Goal: Information Seeking & Learning: Compare options

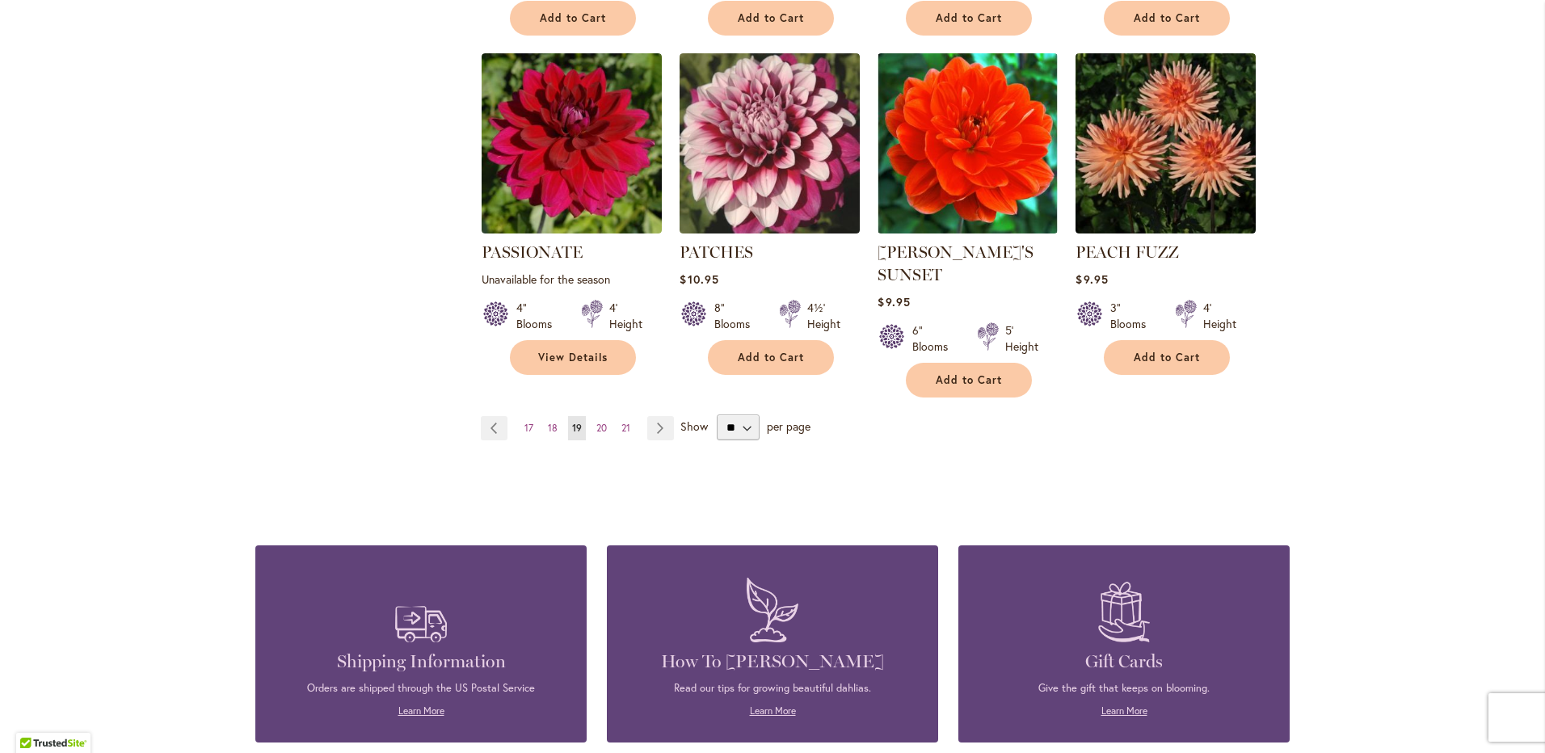
scroll to position [1374, 0]
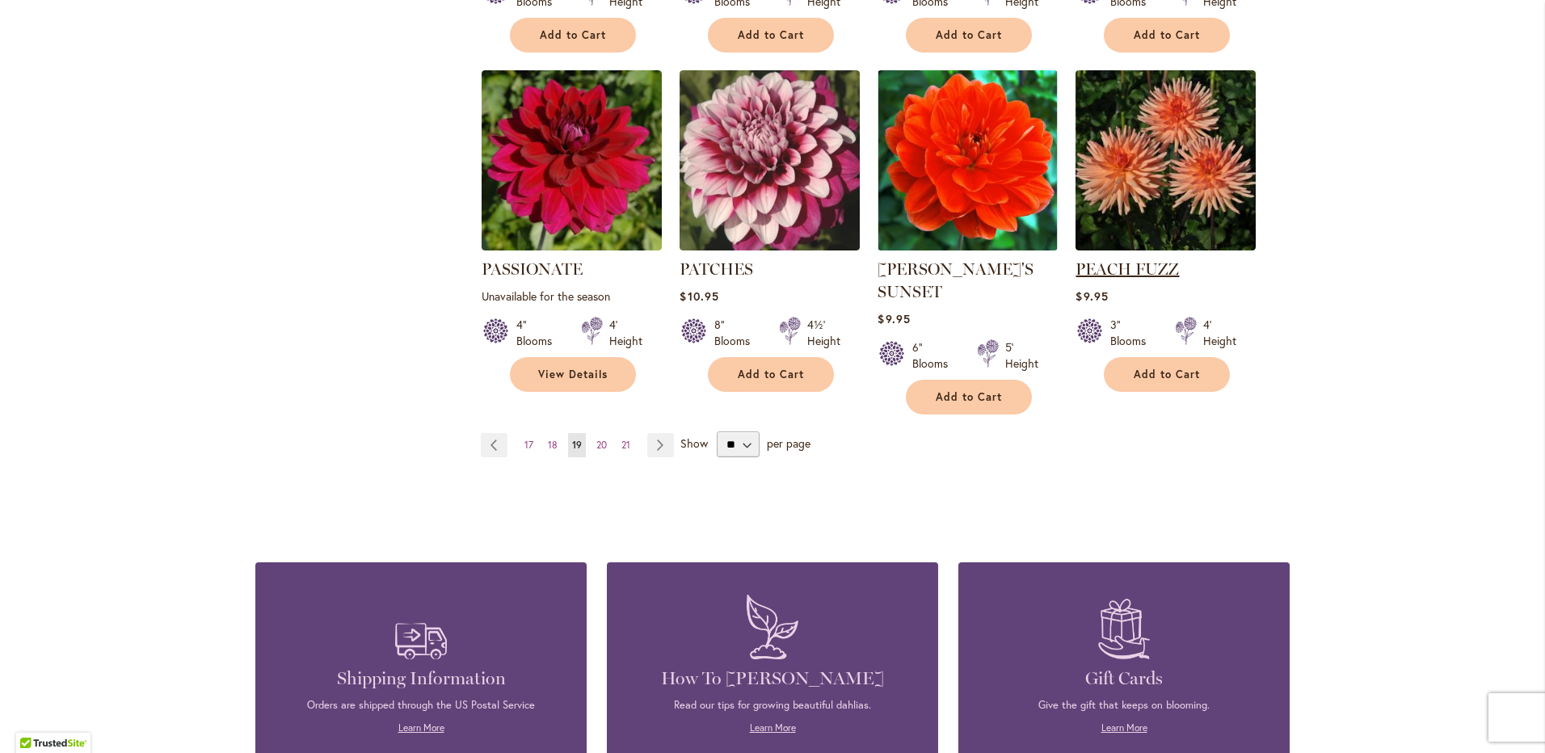
click at [1121, 259] on link "PEACH FUZZ" at bounding box center [1127, 268] width 103 height 19
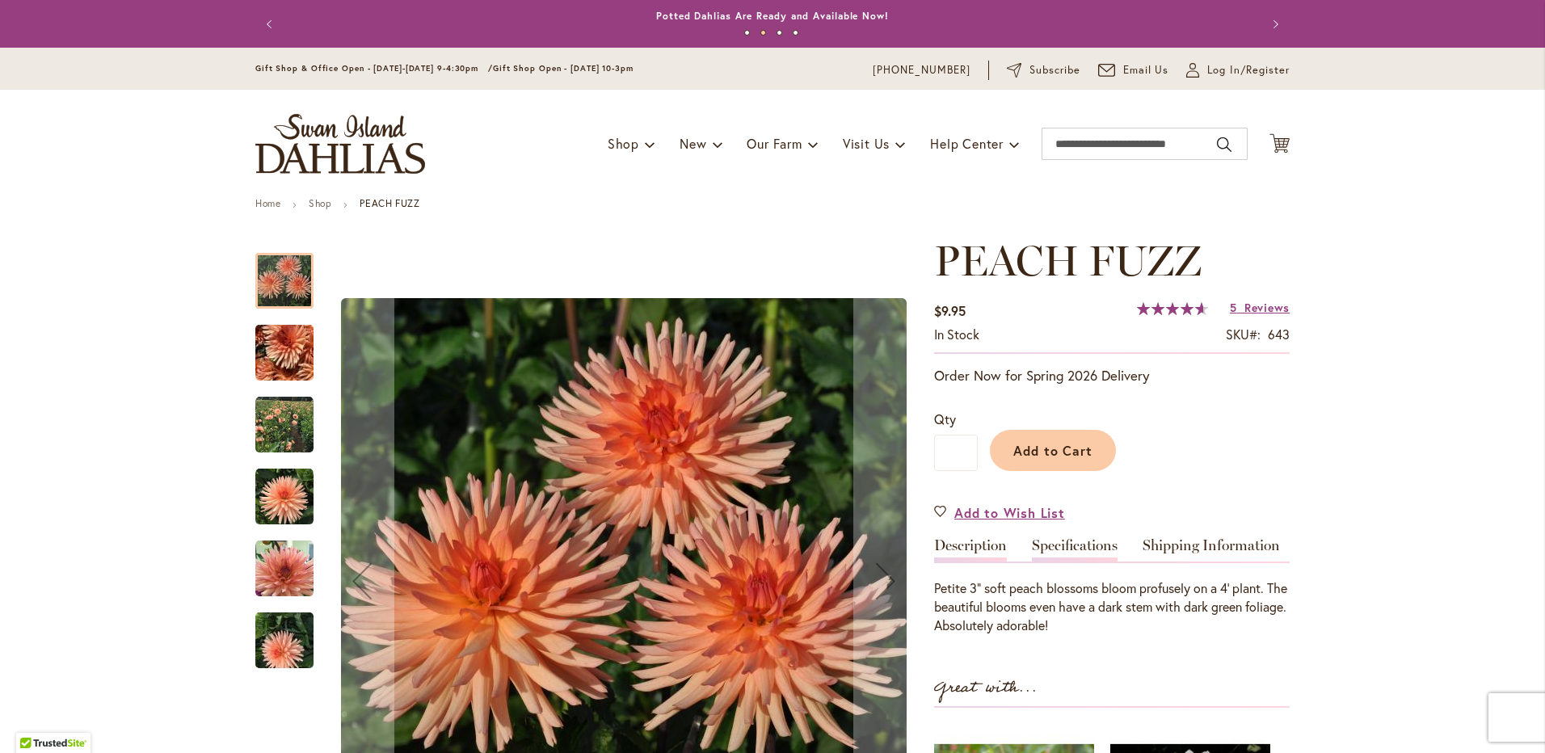
click at [1073, 538] on link "Specifications" at bounding box center [1075, 549] width 86 height 23
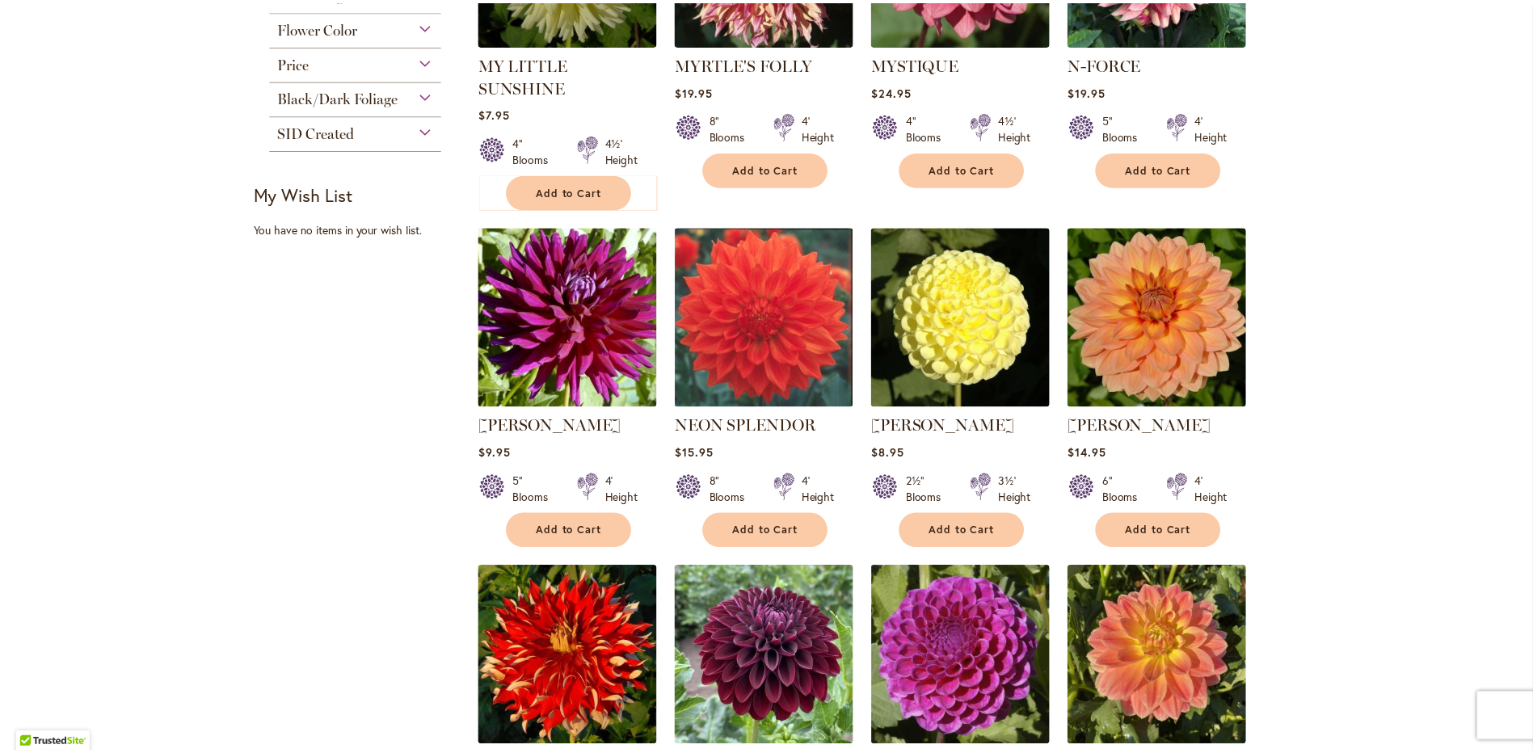
scroll to position [889, 0]
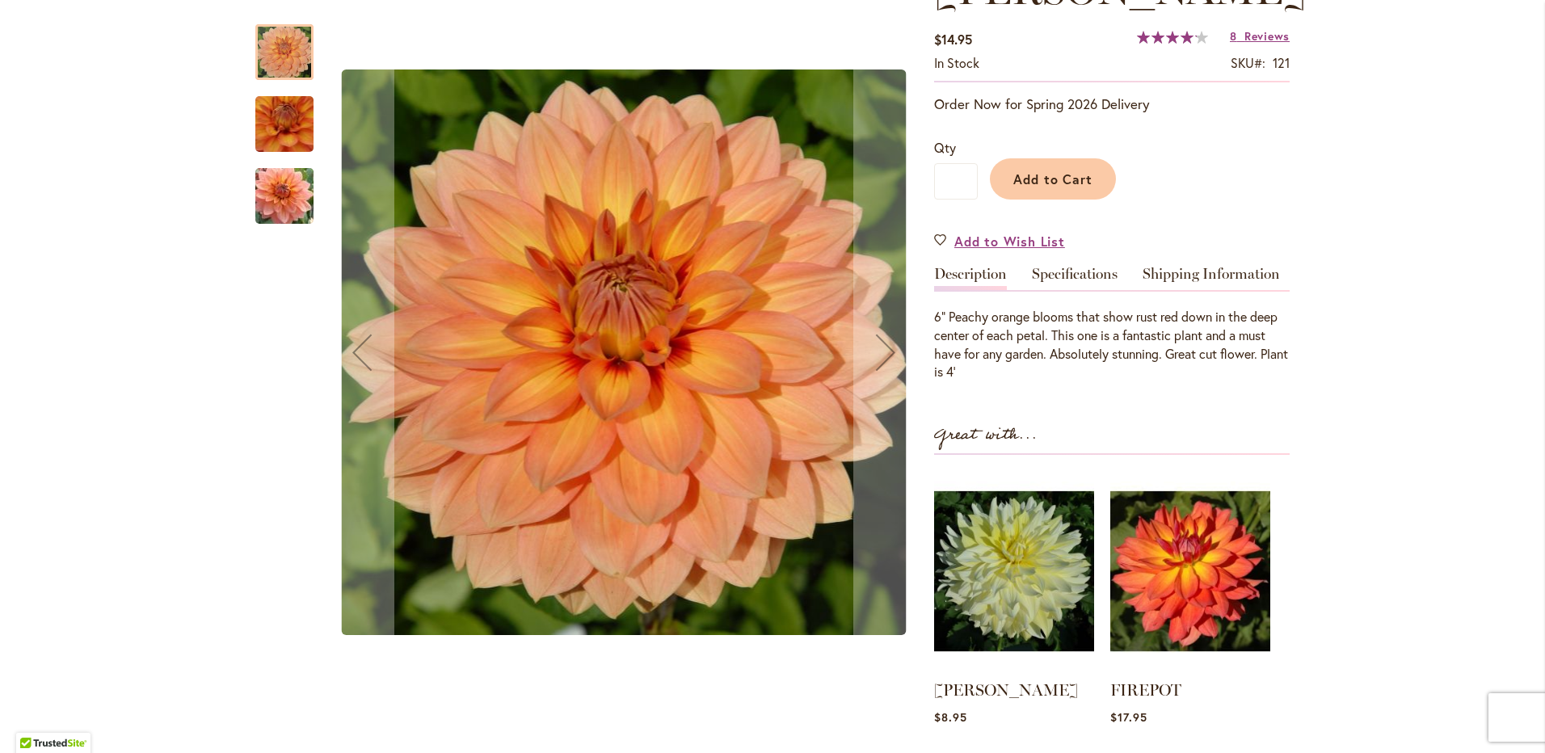
scroll to position [323, 0]
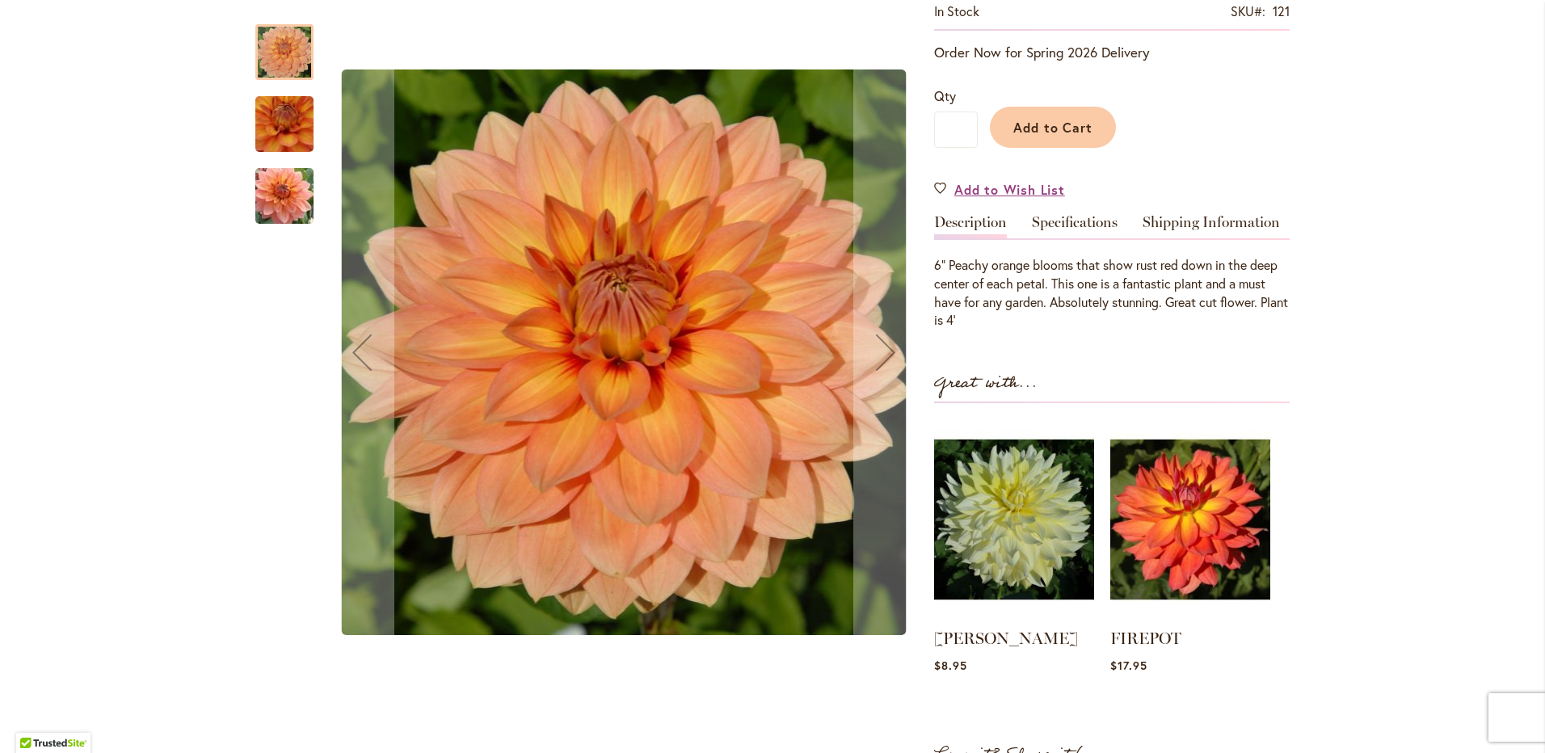
click at [271, 209] on img "Nicholas" at bounding box center [284, 197] width 116 height 78
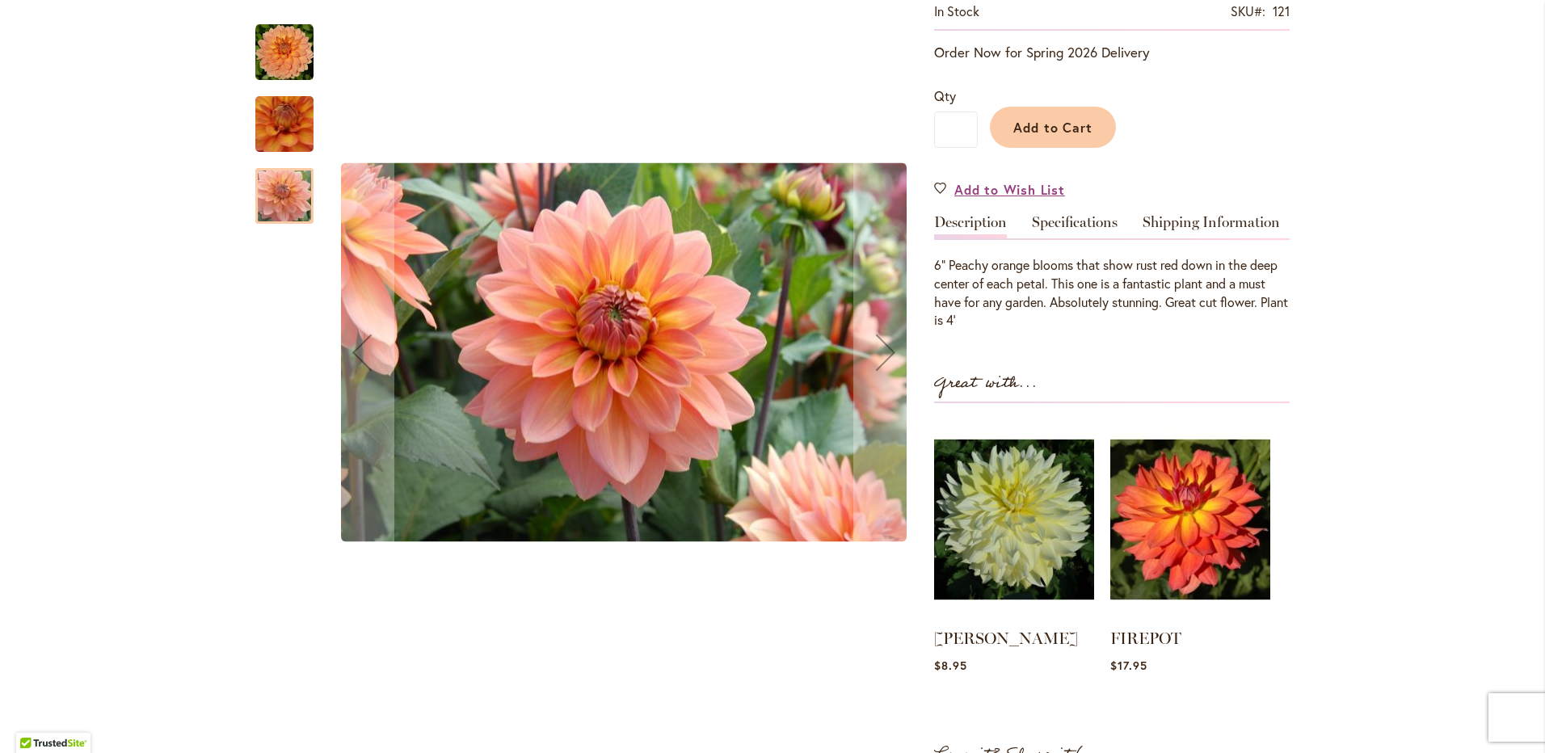
click at [271, 209] on img "Nicholas" at bounding box center [284, 197] width 116 height 78
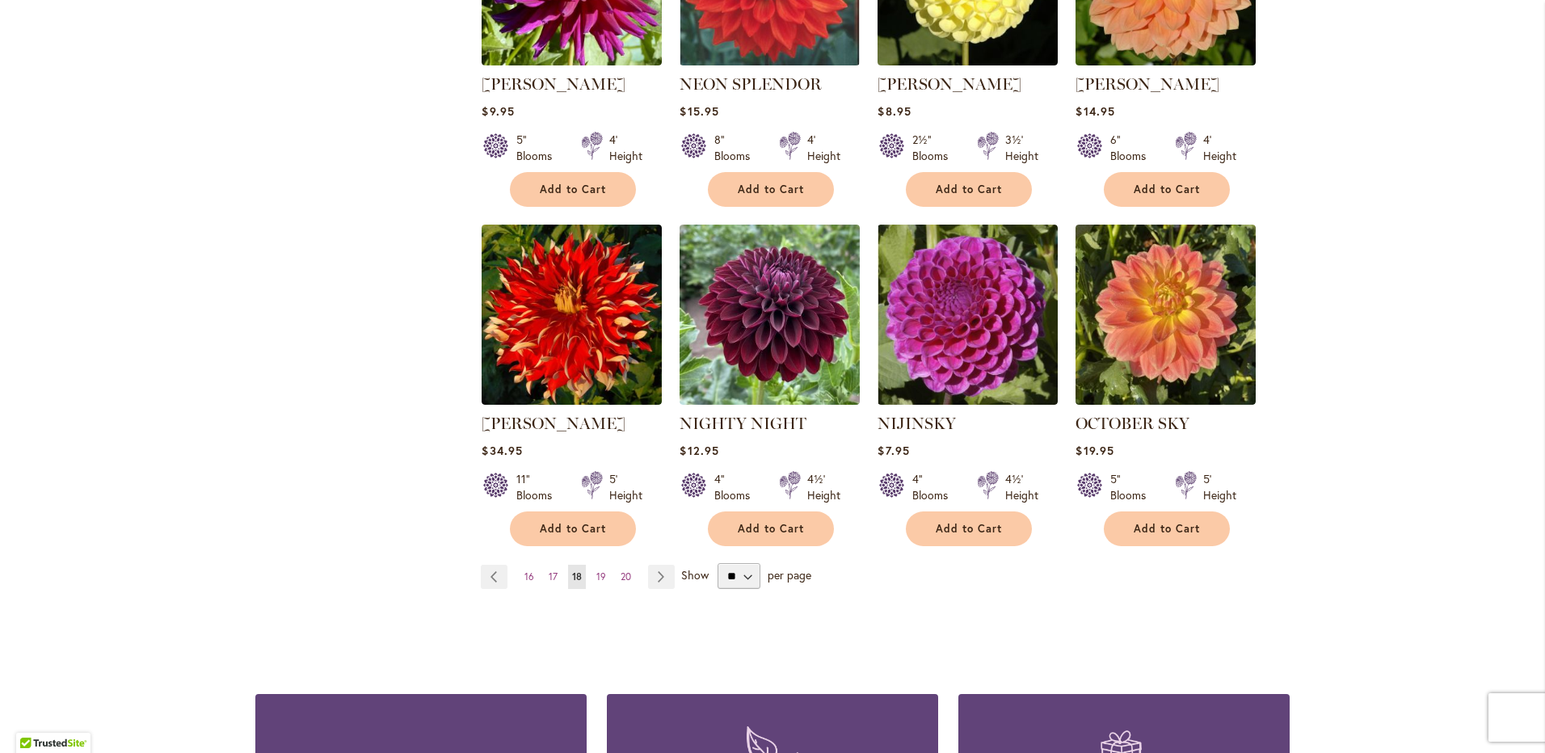
scroll to position [1293, 0]
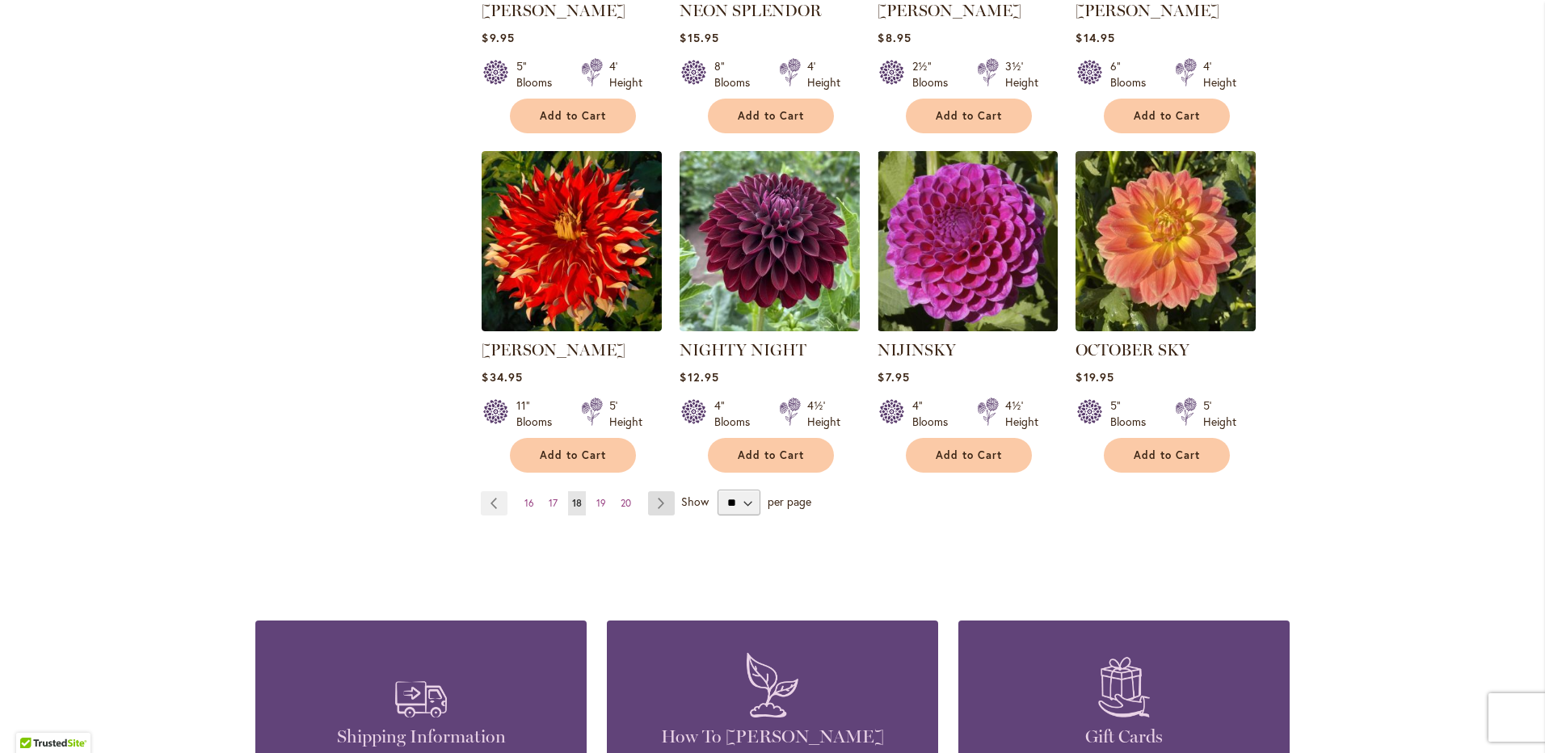
click at [660, 491] on link "Page Next" at bounding box center [661, 503] width 27 height 24
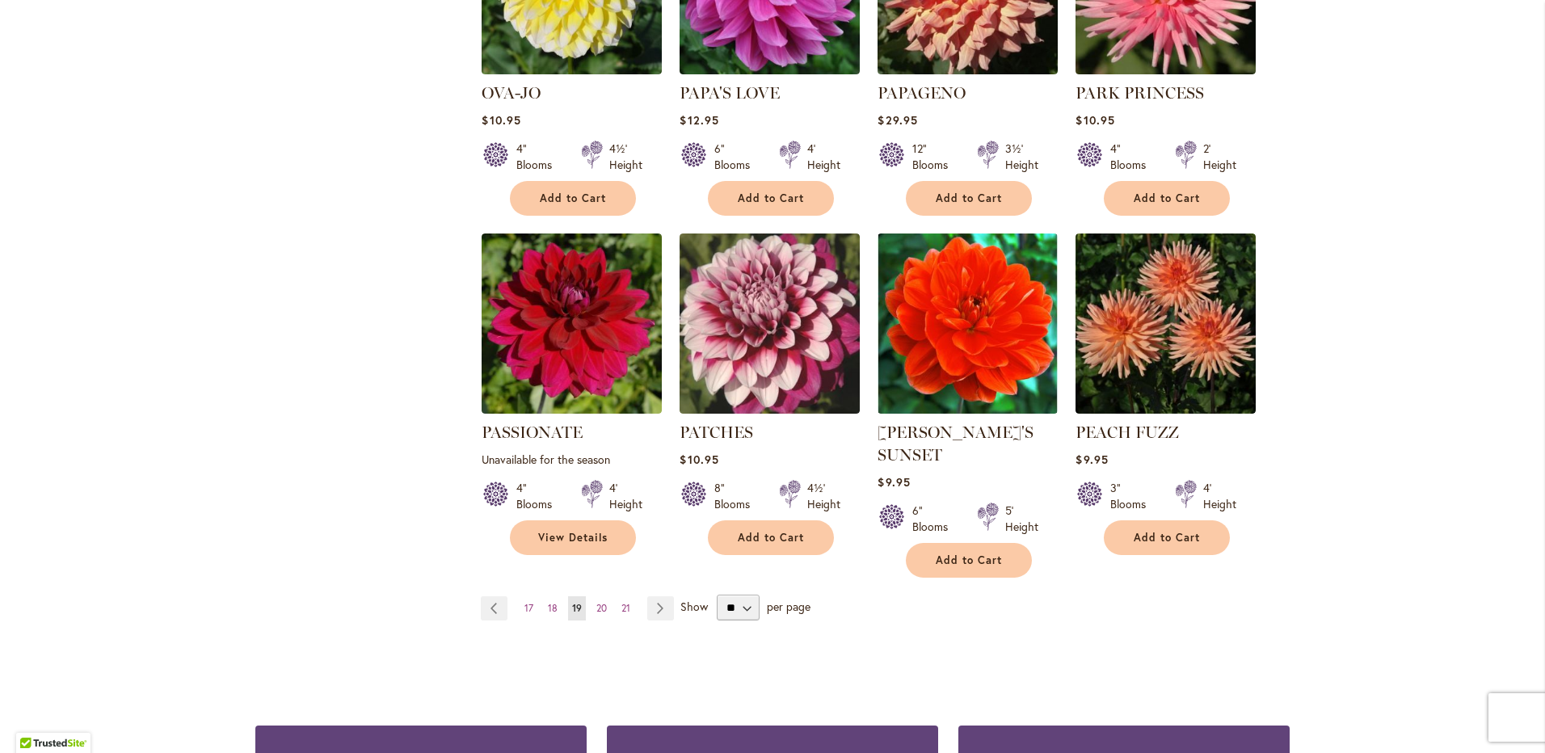
scroll to position [1212, 0]
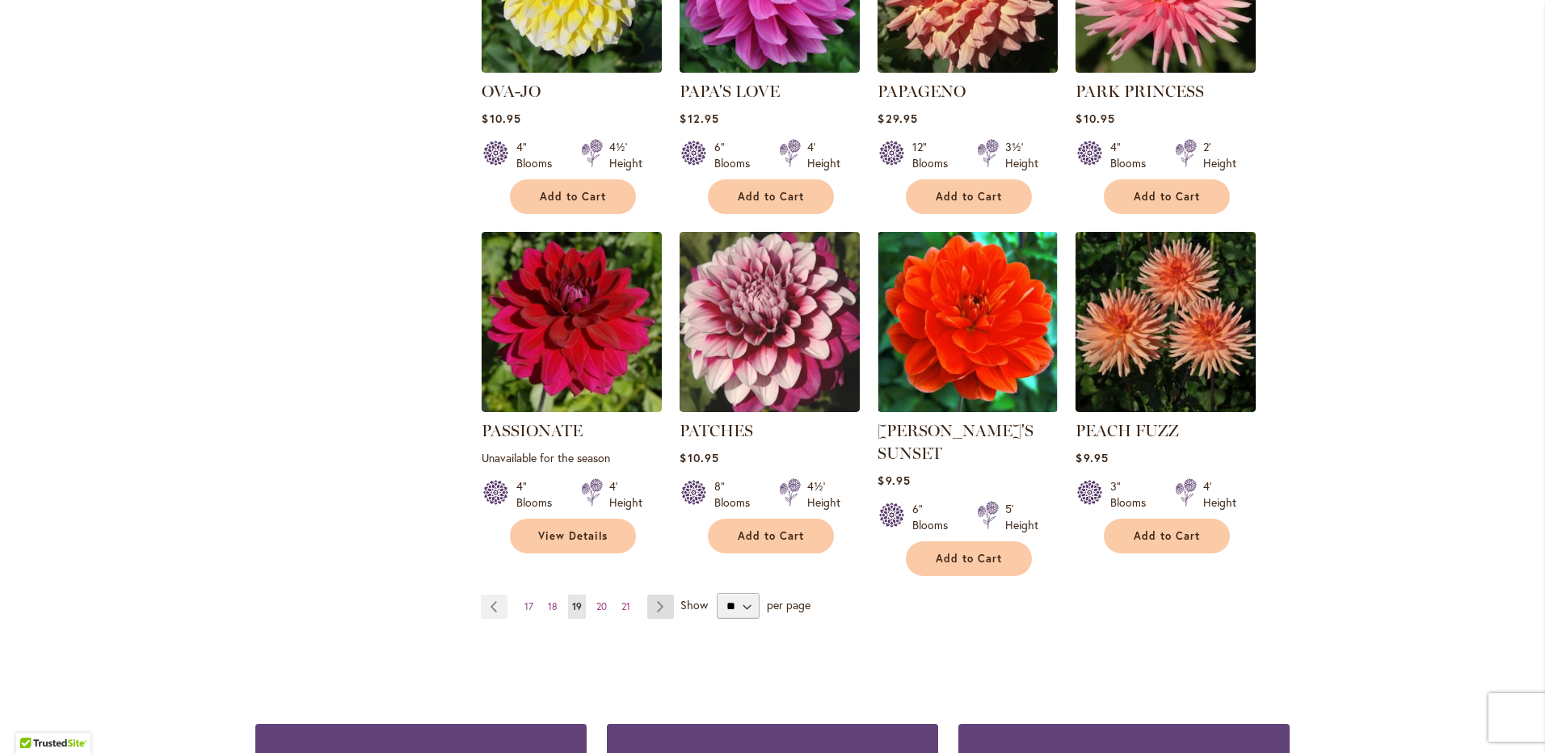
click at [658, 595] on link "Page Next" at bounding box center [660, 607] width 27 height 24
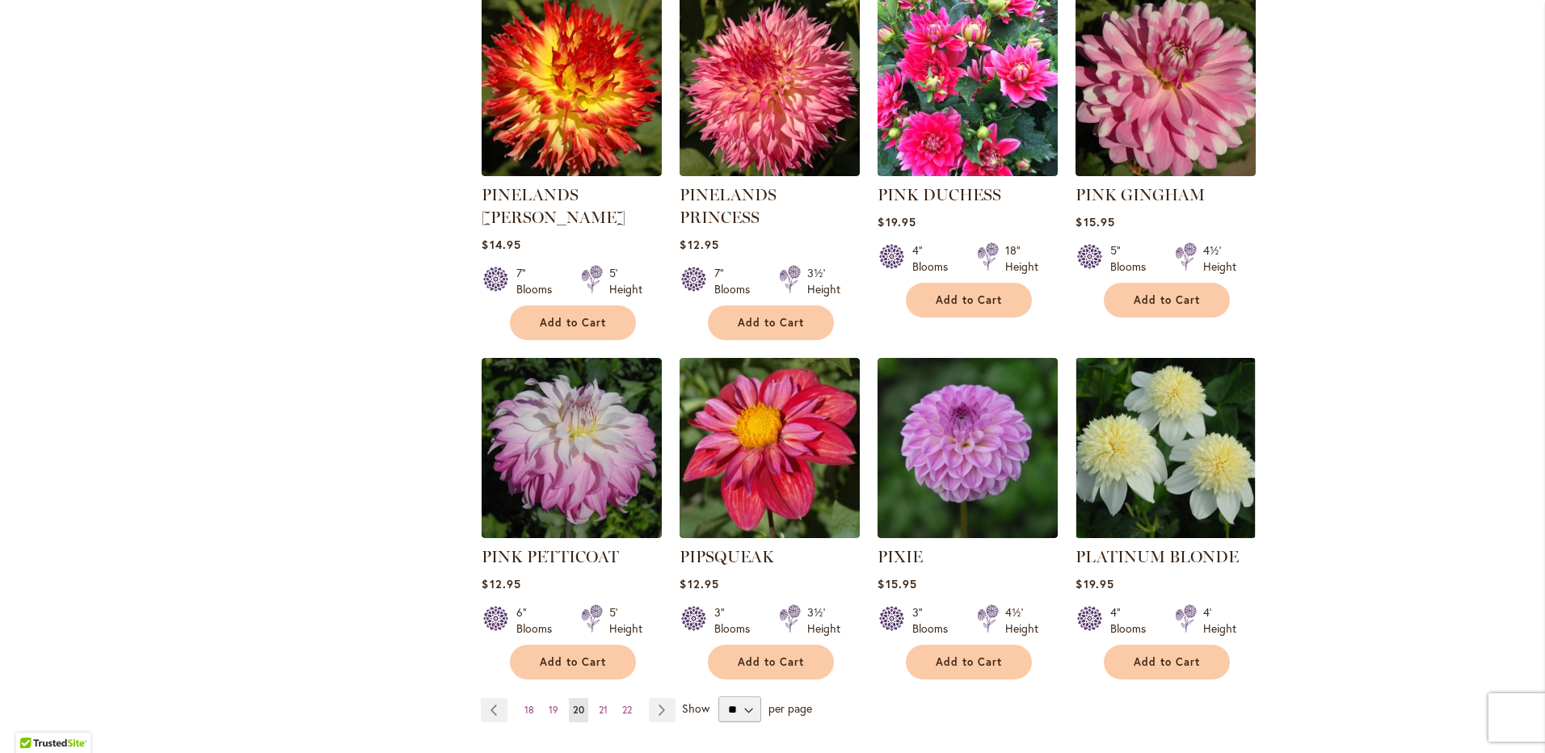
scroll to position [1212, 0]
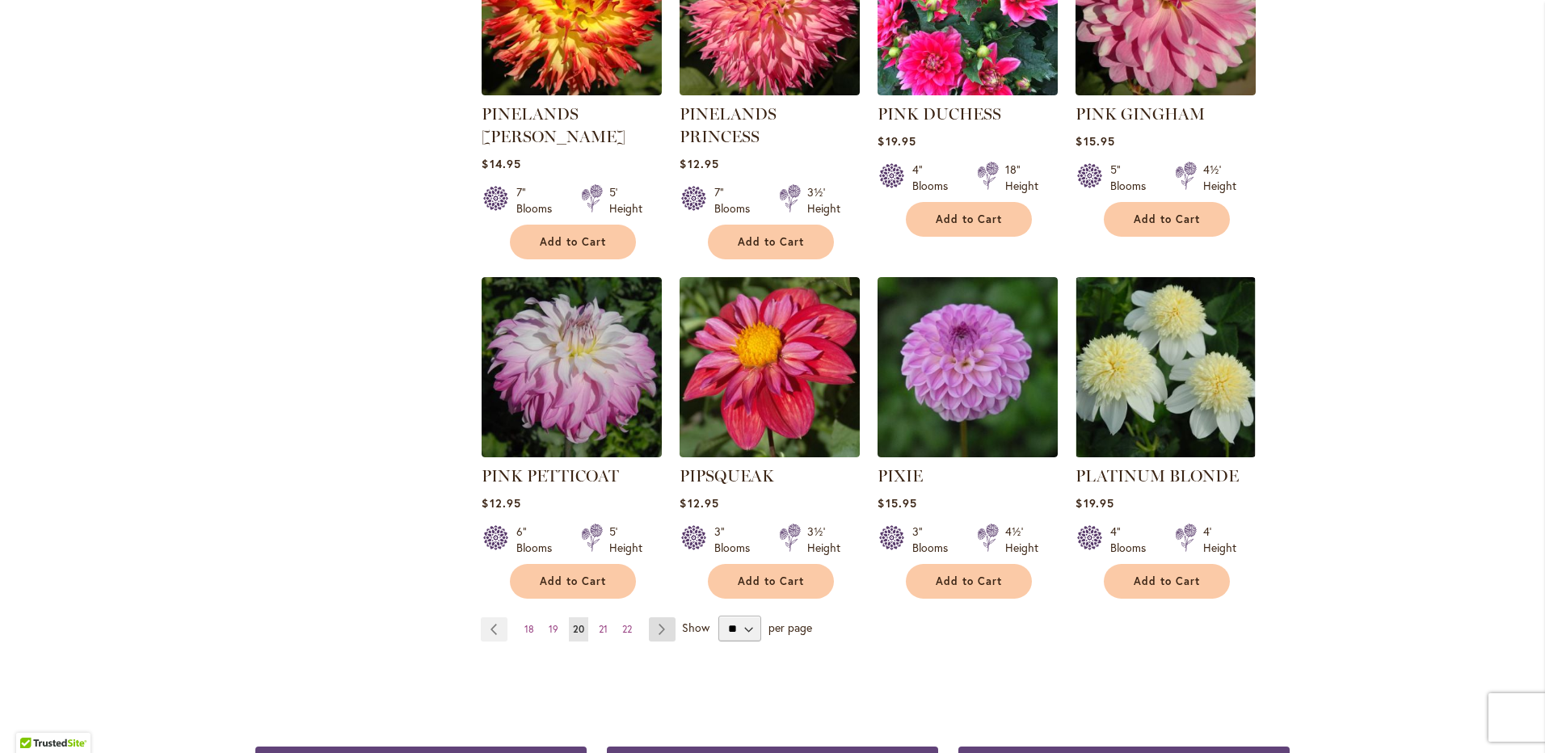
click at [661, 617] on link "Page Next" at bounding box center [662, 629] width 27 height 24
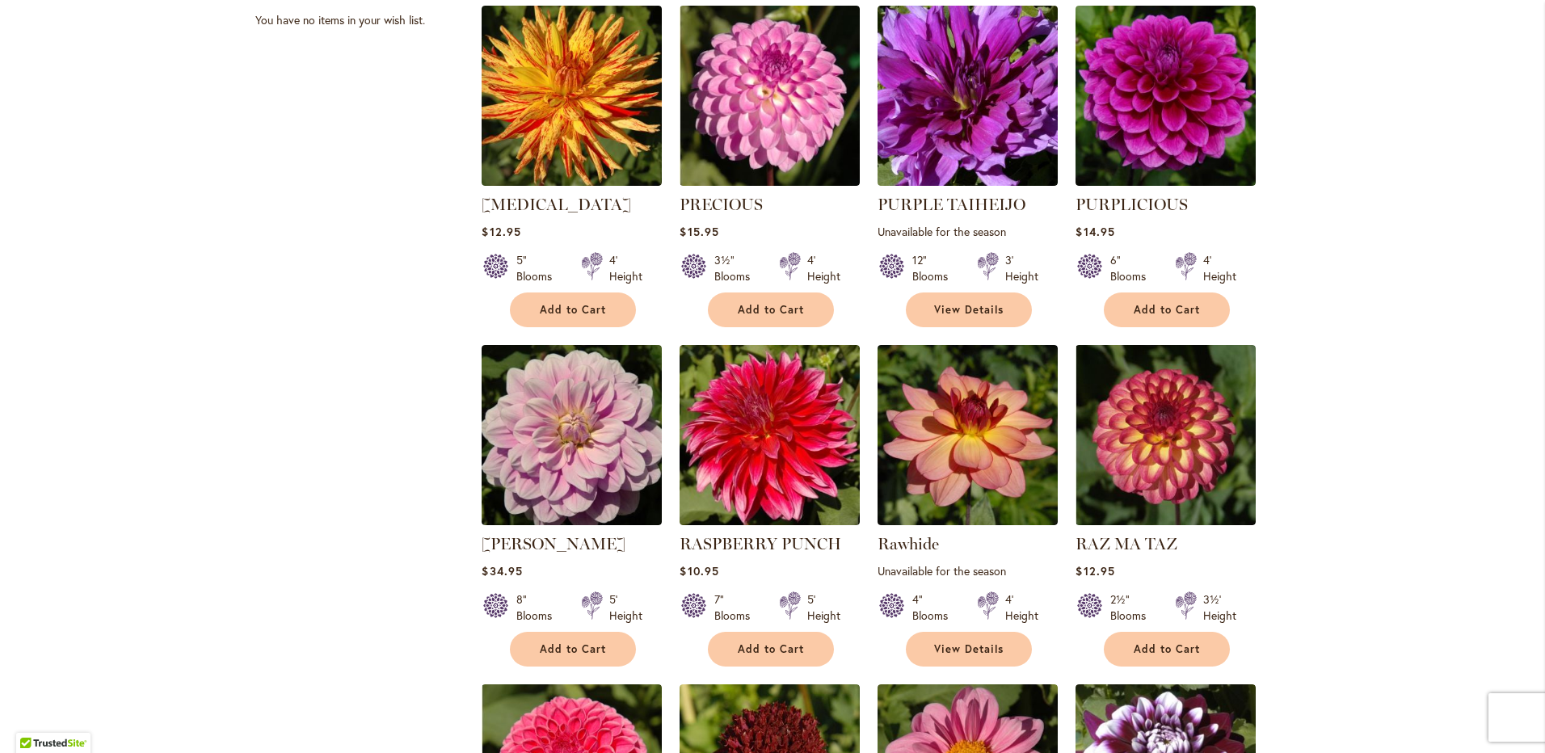
scroll to position [808, 0]
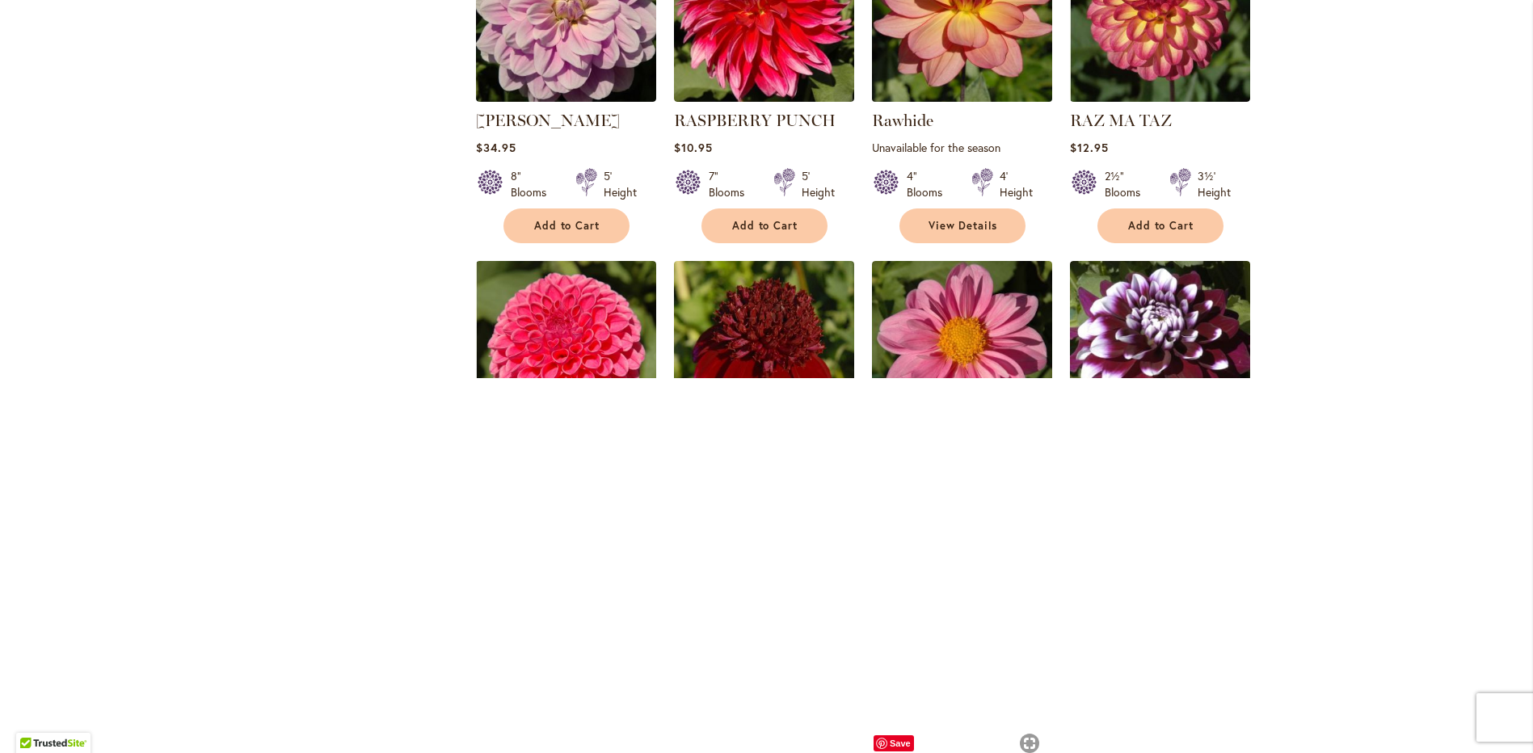
click at [965, 107] on img at bounding box center [961, 12] width 189 height 189
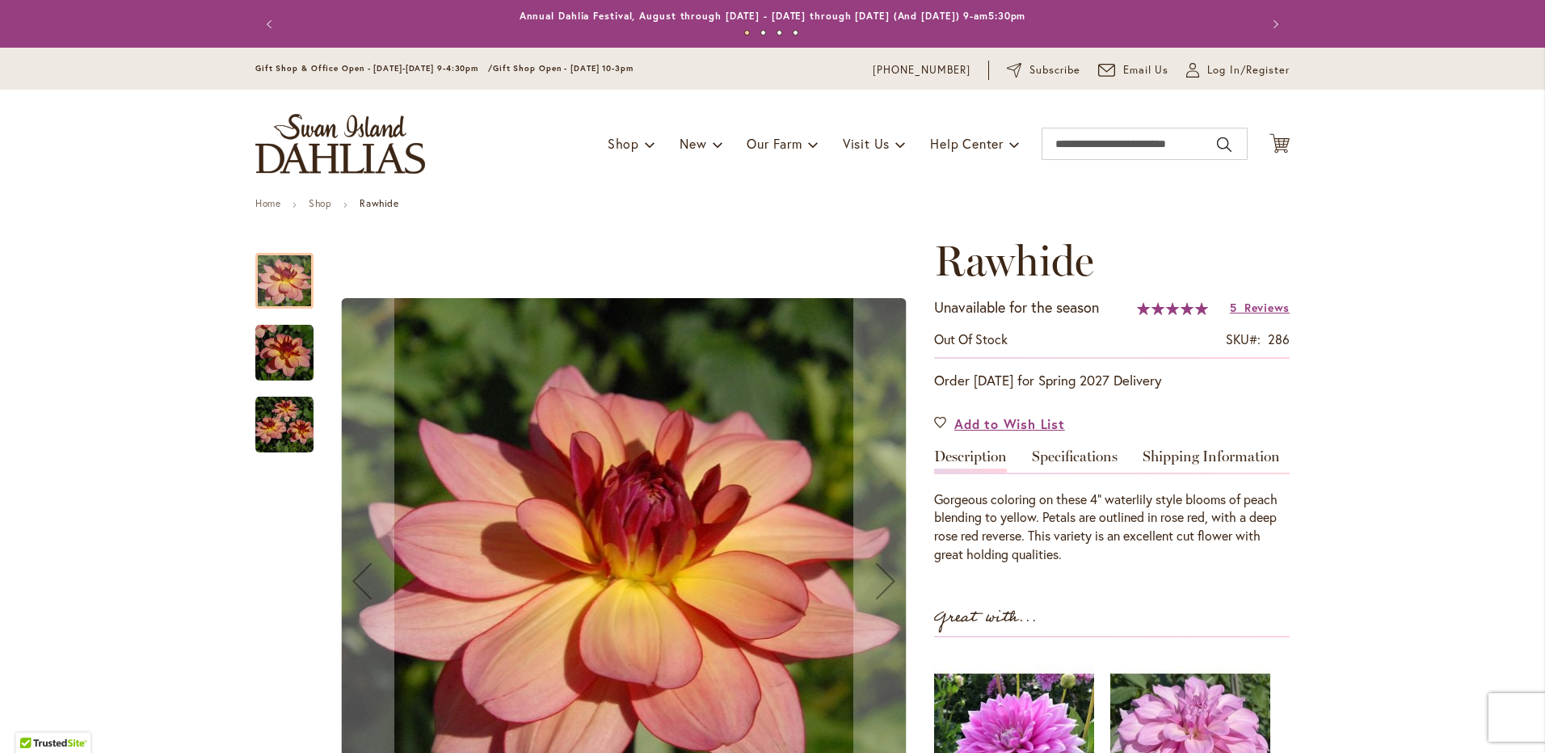
click at [282, 360] on img "Rawhide" at bounding box center [284, 353] width 58 height 58
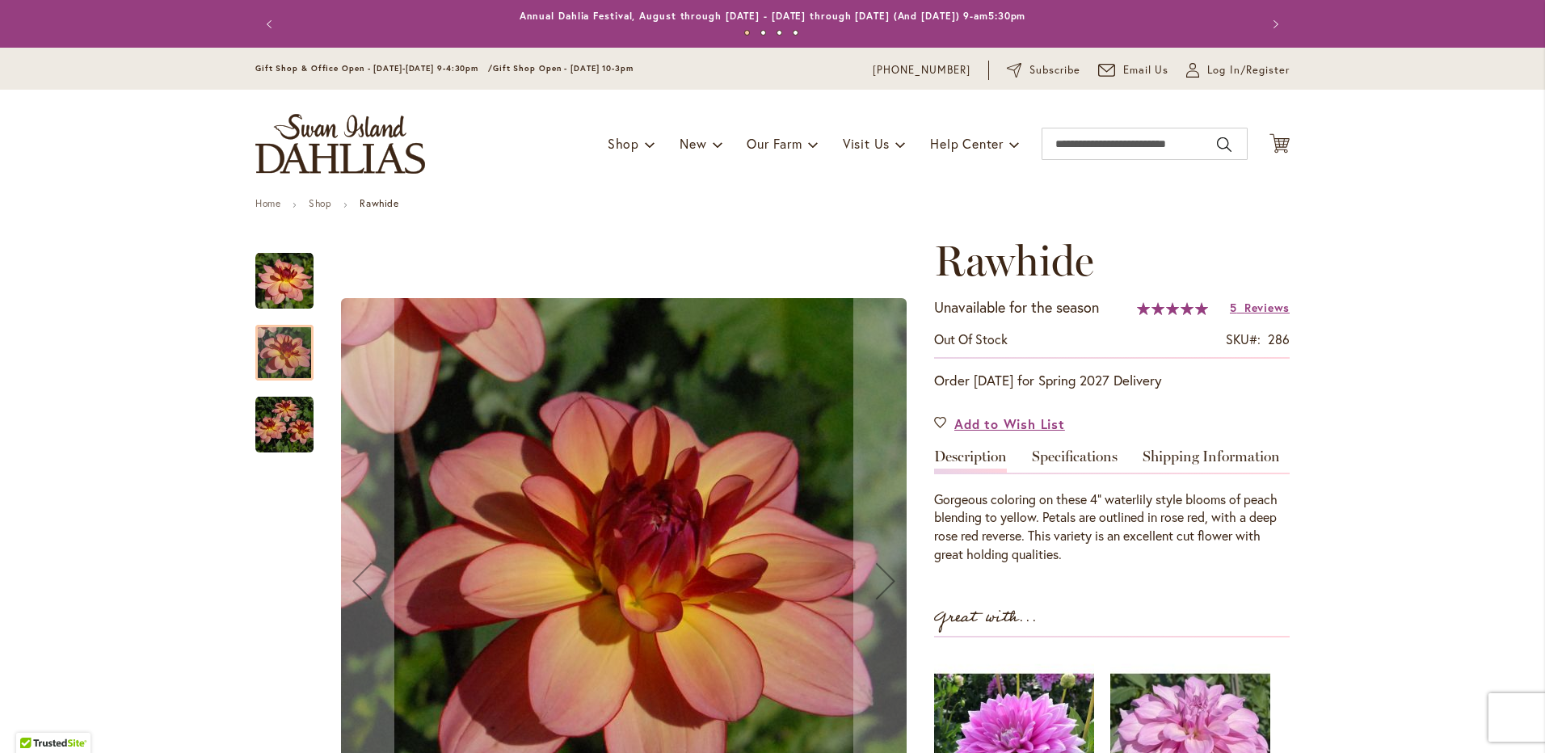
click at [282, 360] on img "Rawhide" at bounding box center [284, 353] width 58 height 58
click at [288, 426] on img "Rawhide" at bounding box center [284, 425] width 58 height 58
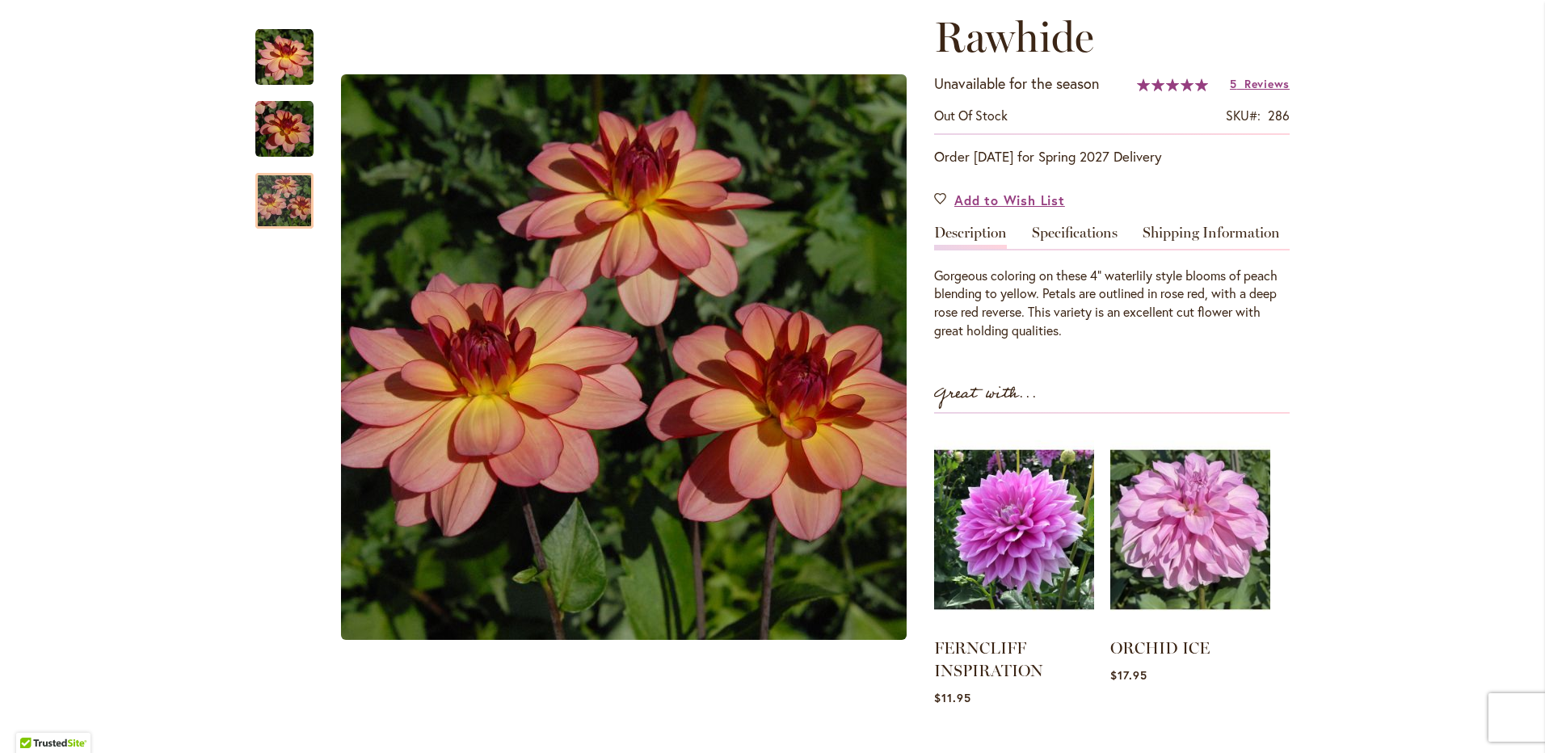
scroll to position [323, 0]
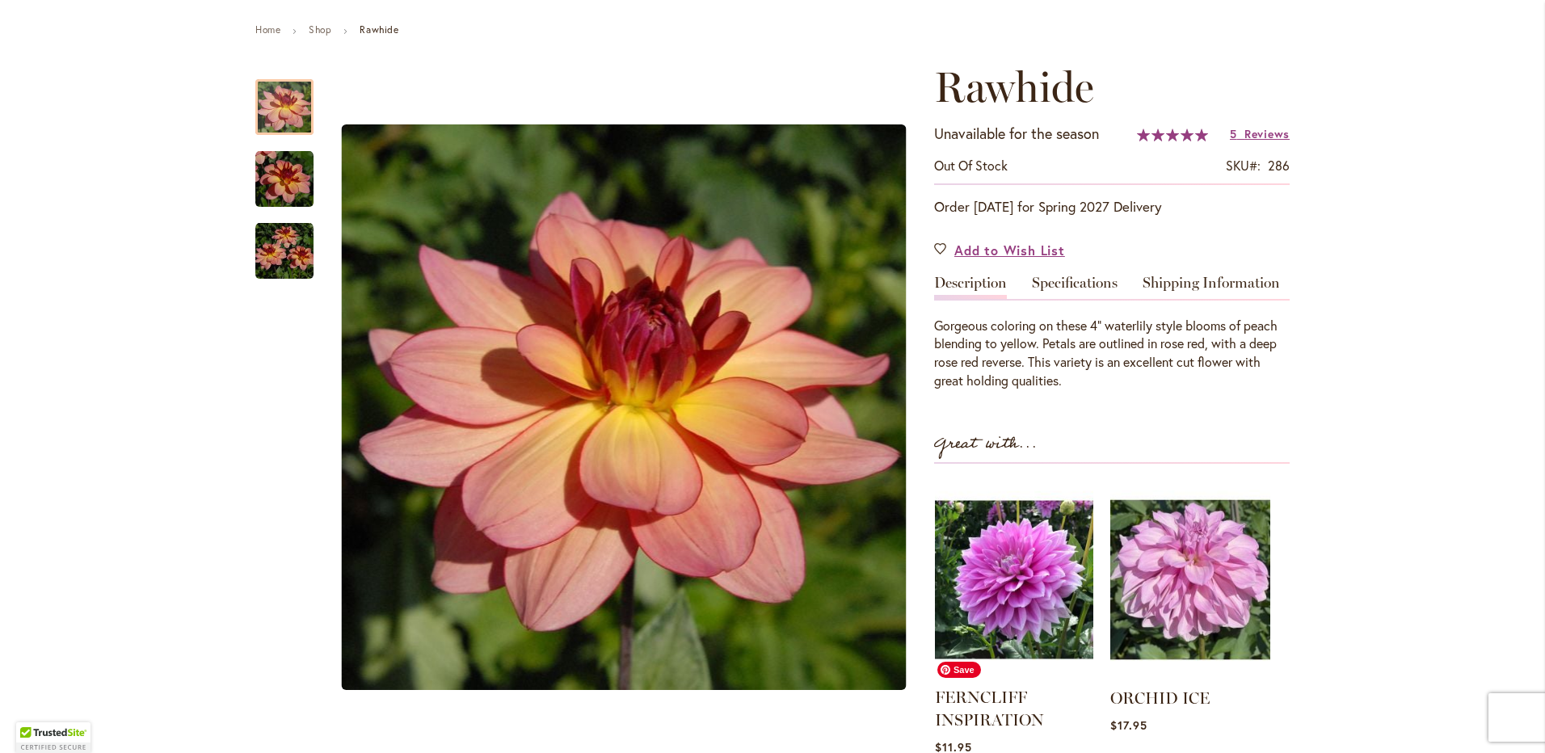
scroll to position [242, 0]
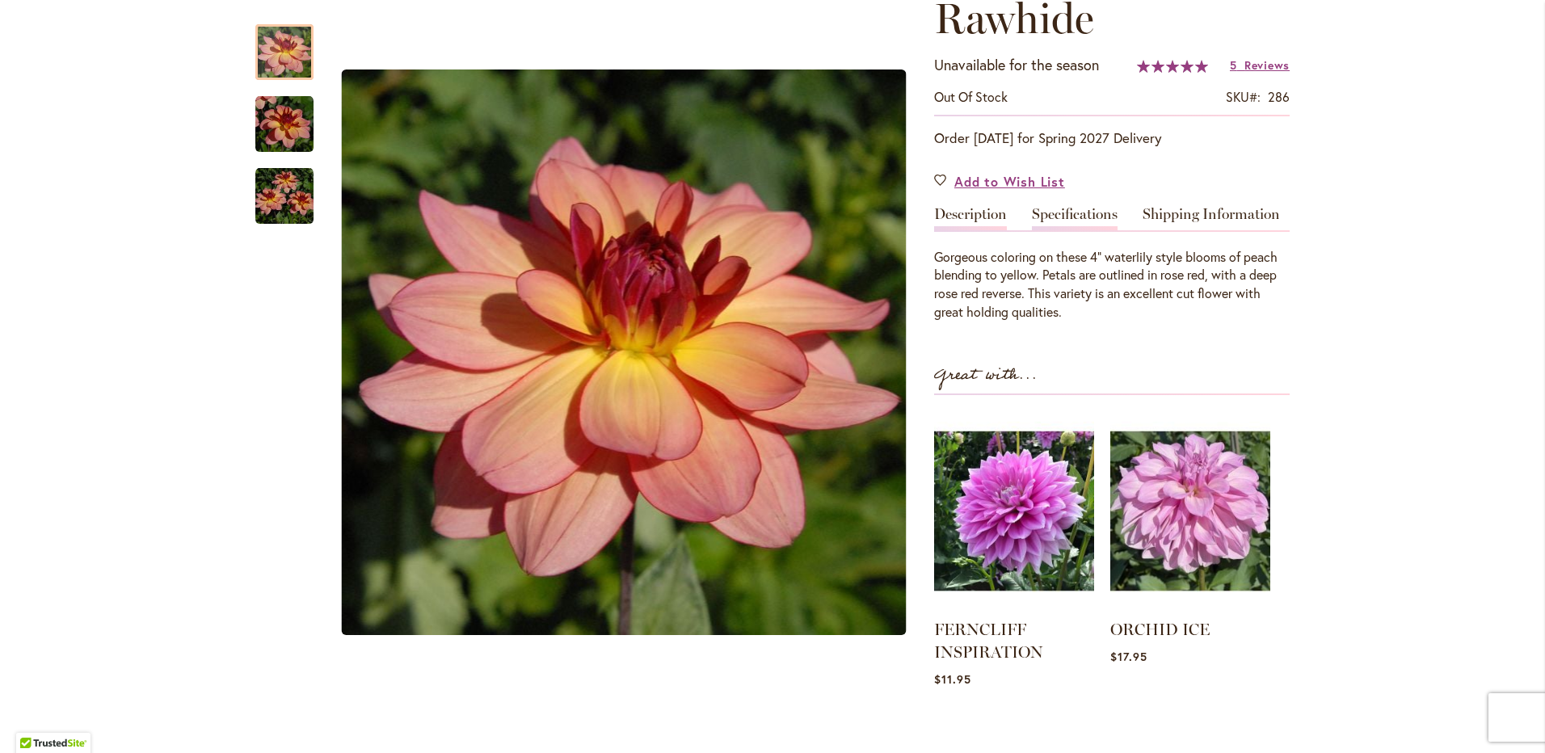
click at [1053, 214] on link "Specifications" at bounding box center [1075, 218] width 86 height 23
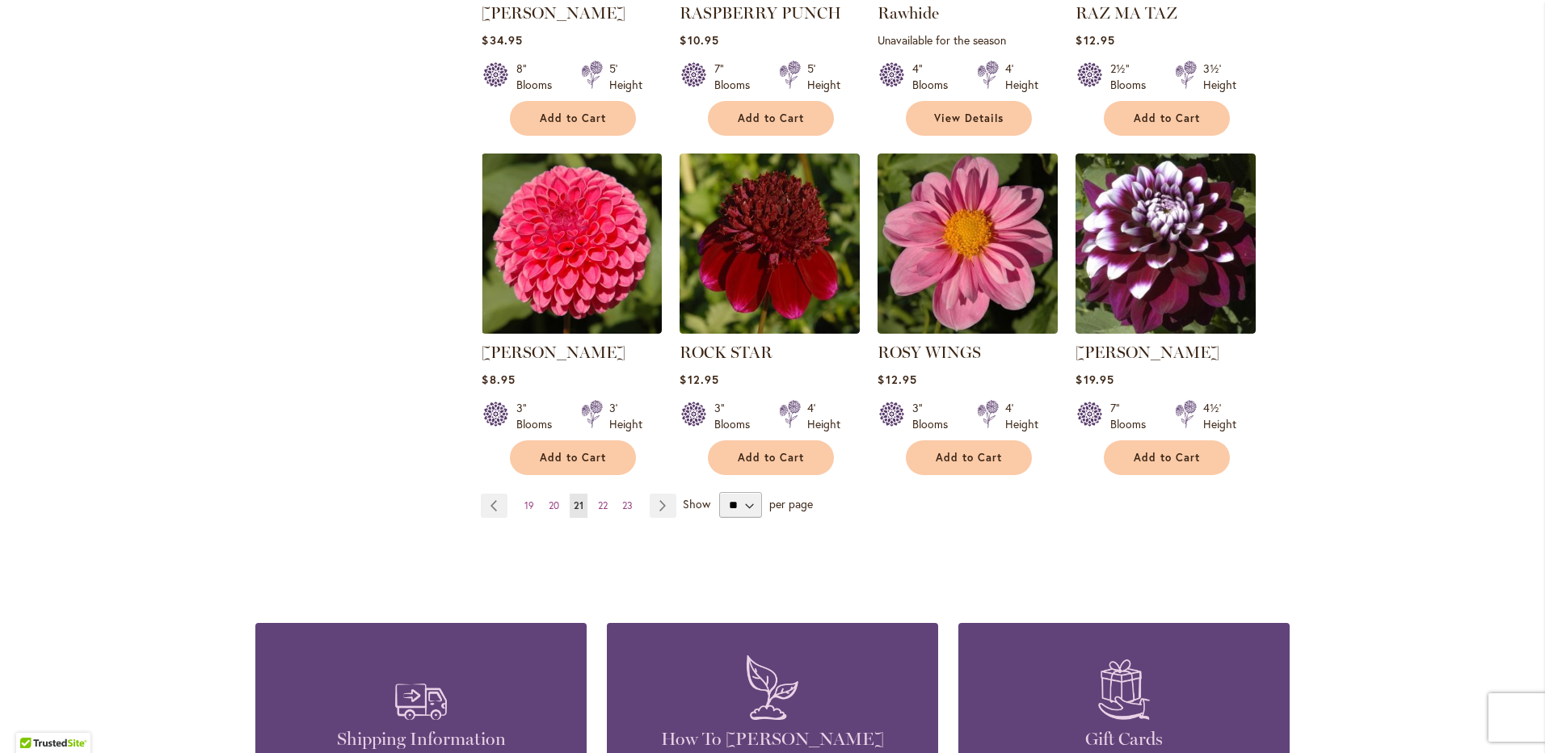
scroll to position [1293, 0]
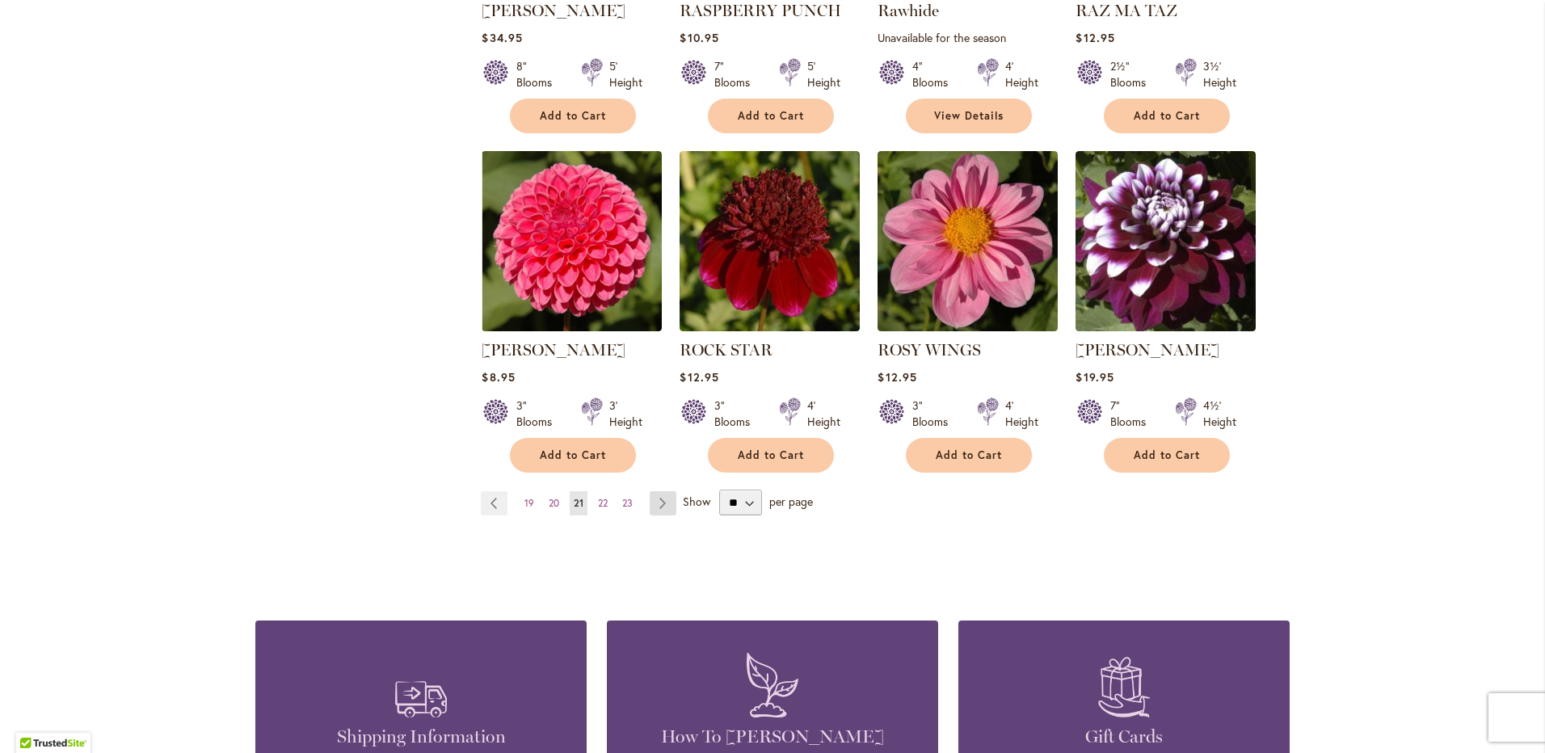
click at [657, 503] on link "Page Next" at bounding box center [663, 503] width 27 height 24
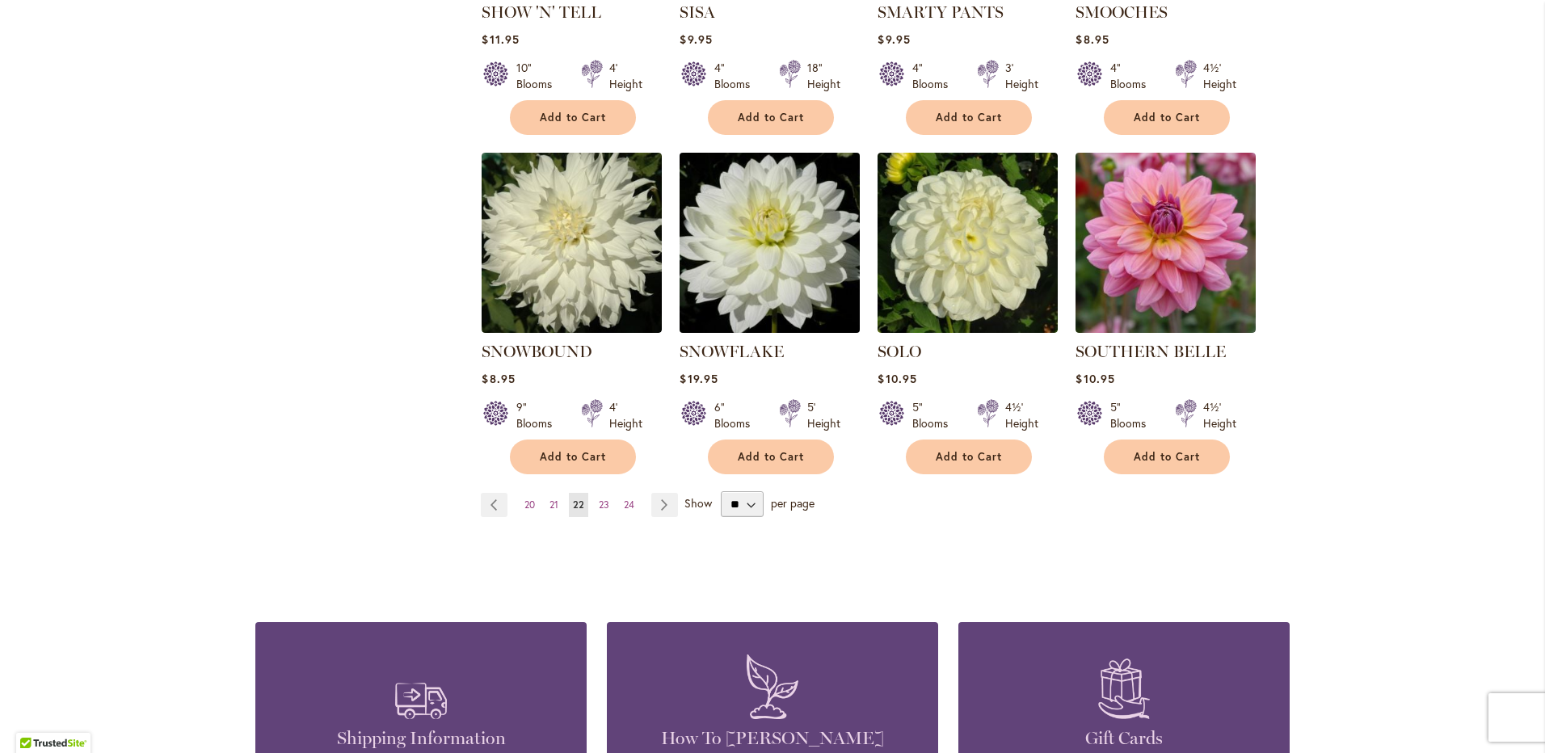
scroll to position [1293, 0]
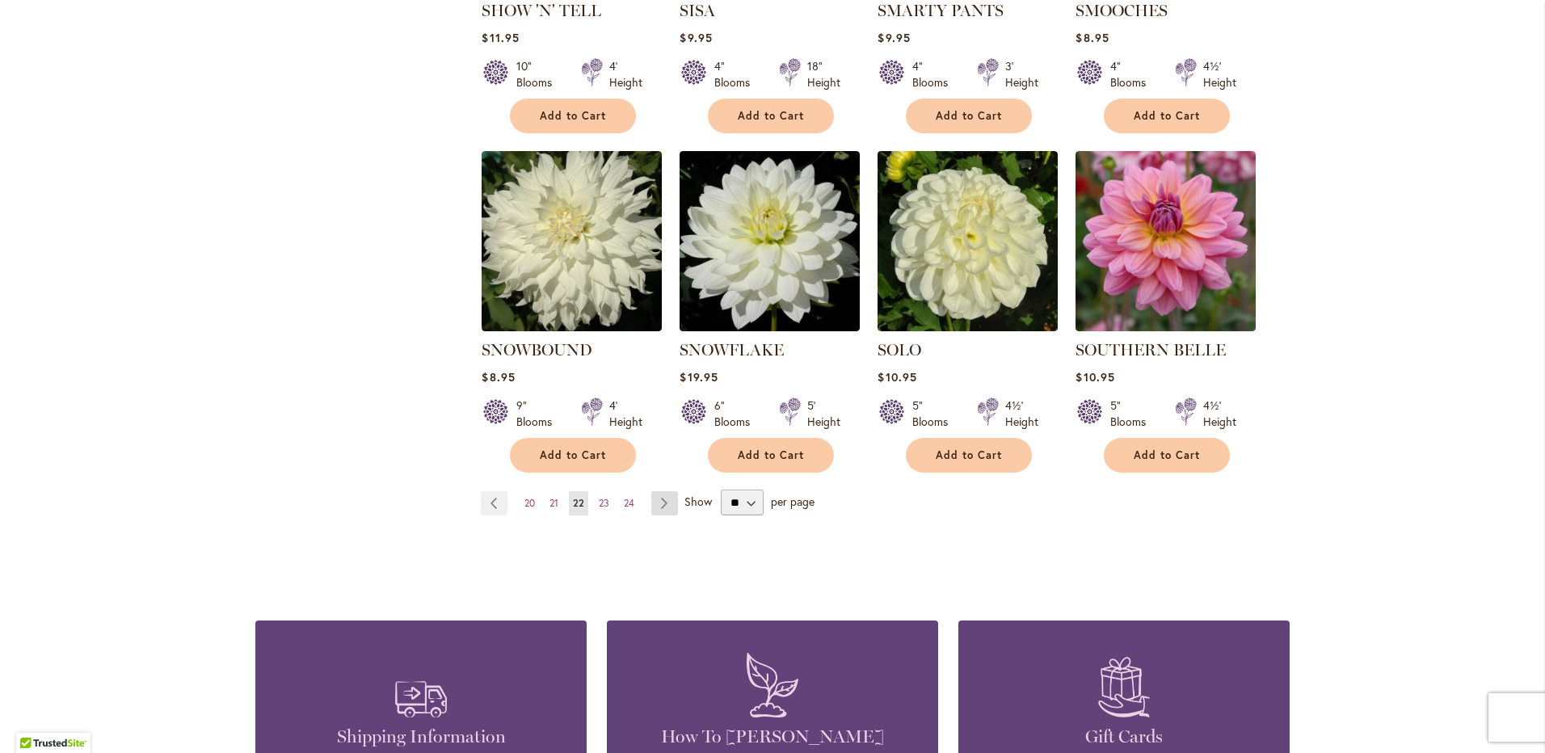
click at [664, 491] on link "Page Next" at bounding box center [664, 503] width 27 height 24
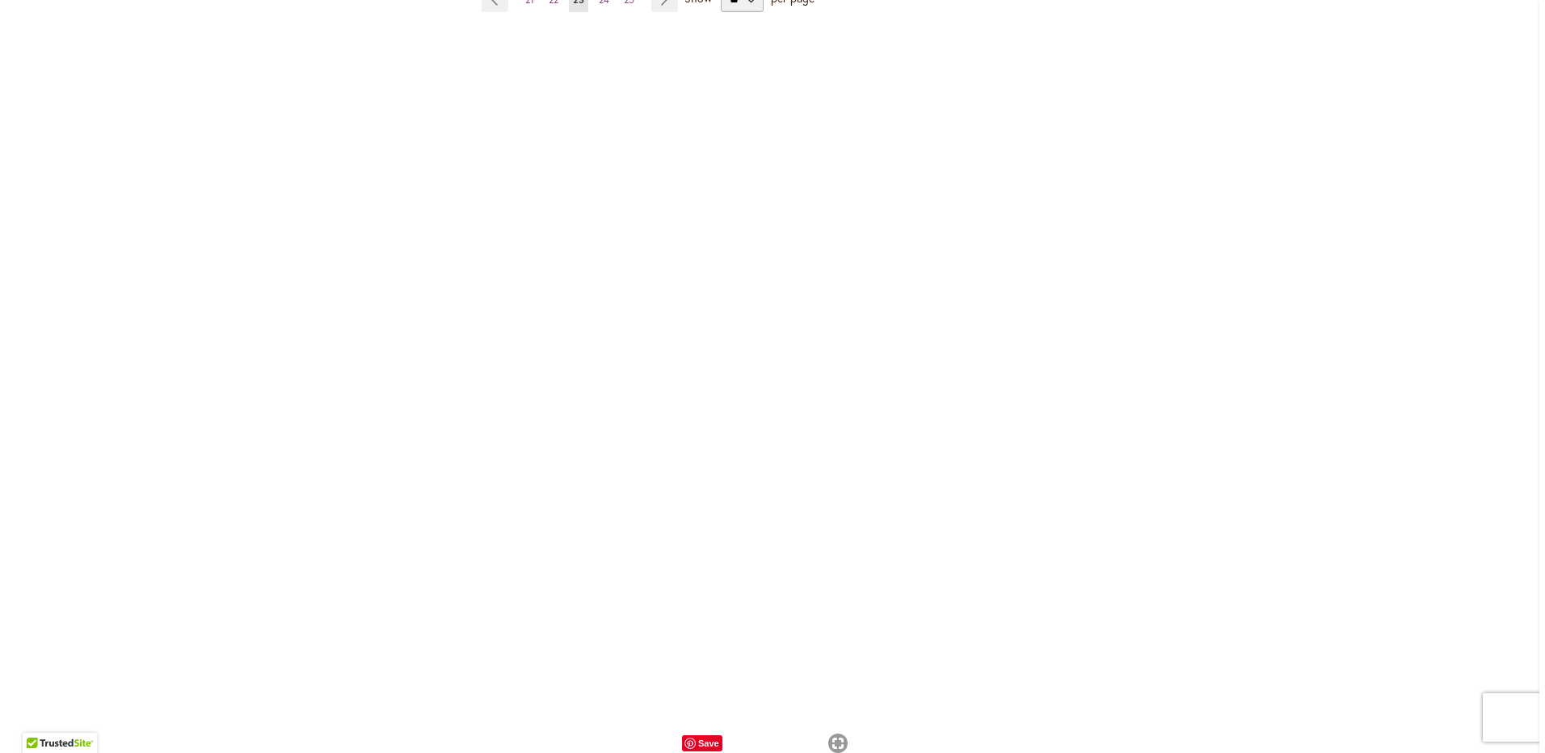
scroll to position [1132, 0]
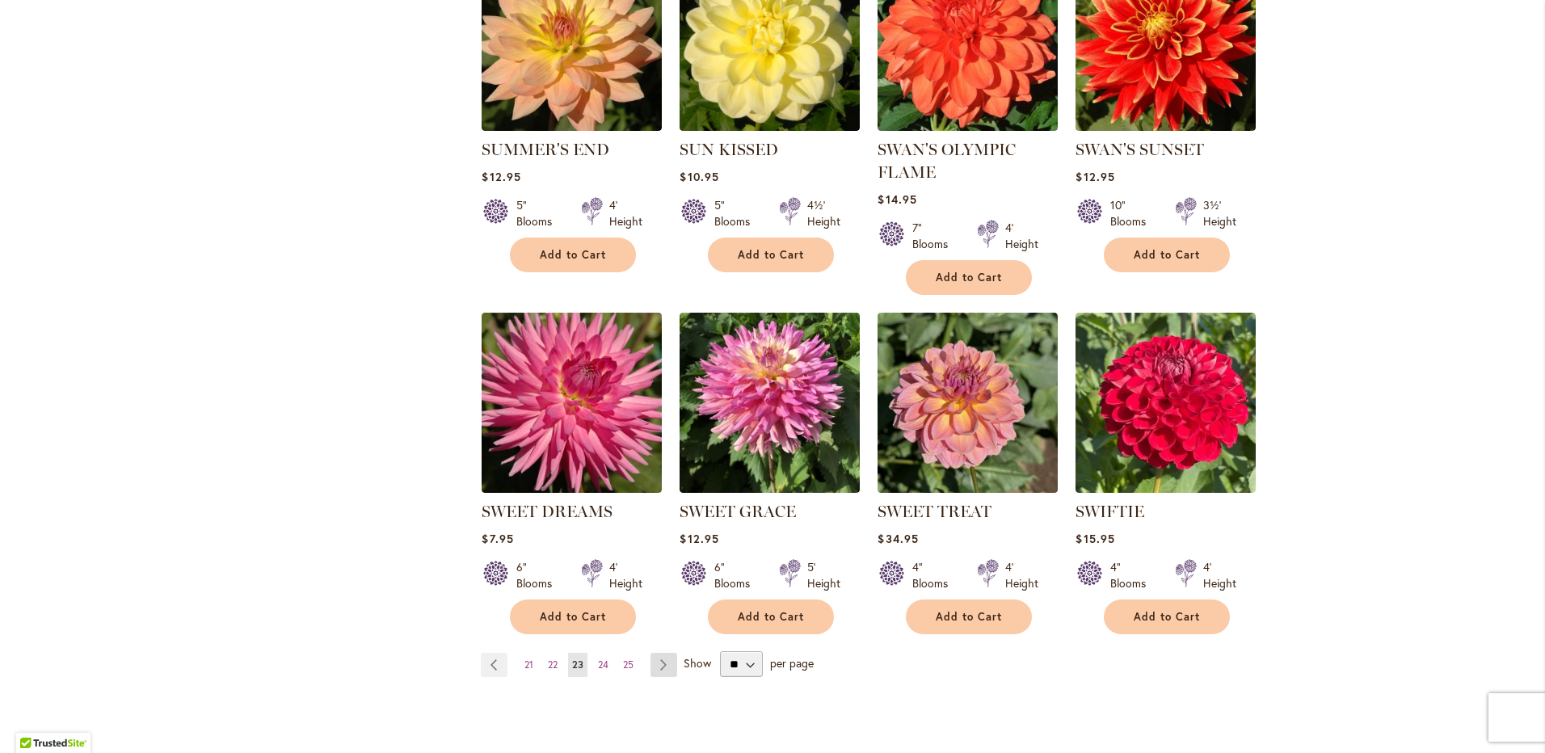
click at [653, 660] on link "Page Next" at bounding box center [664, 665] width 27 height 24
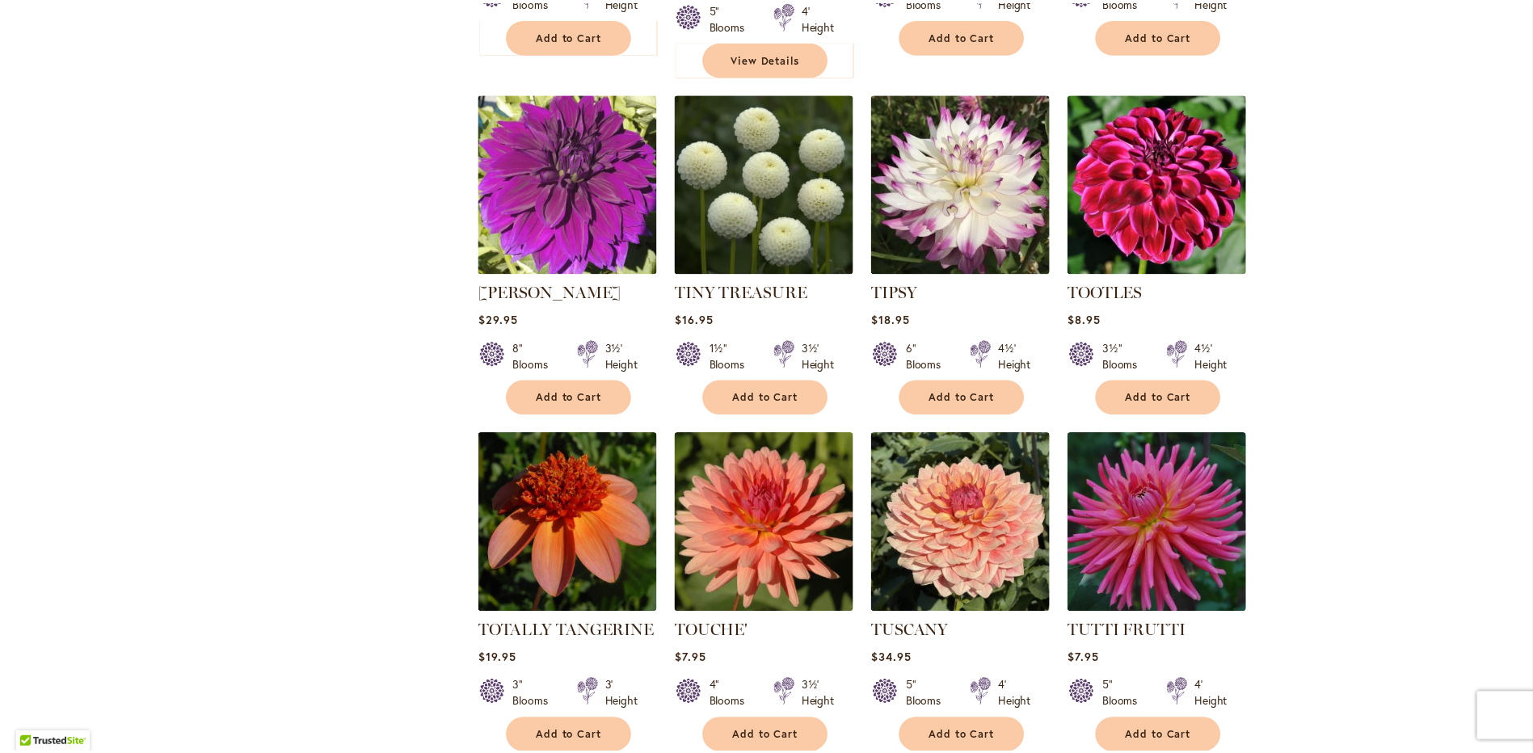
scroll to position [1051, 0]
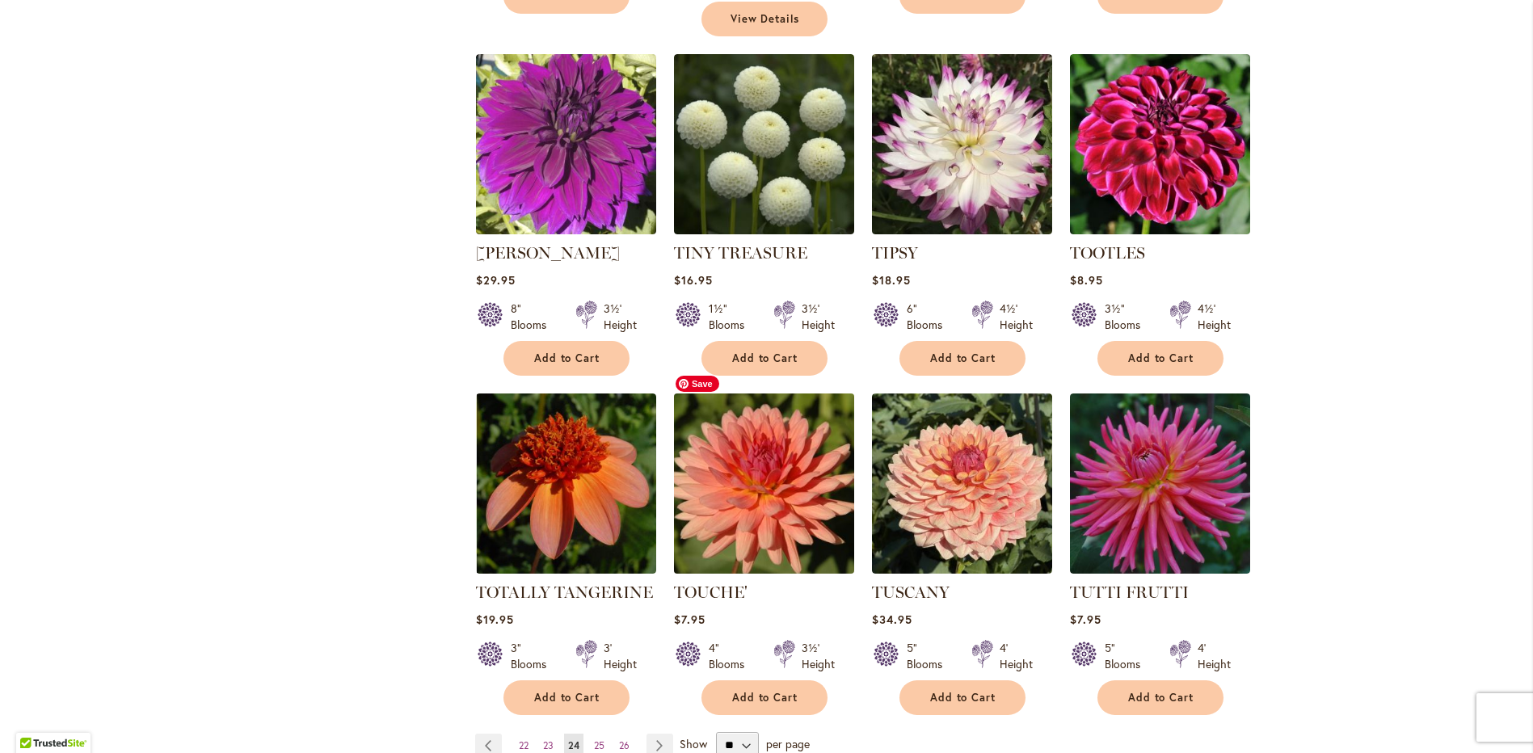
click at [740, 483] on img at bounding box center [763, 484] width 189 height 189
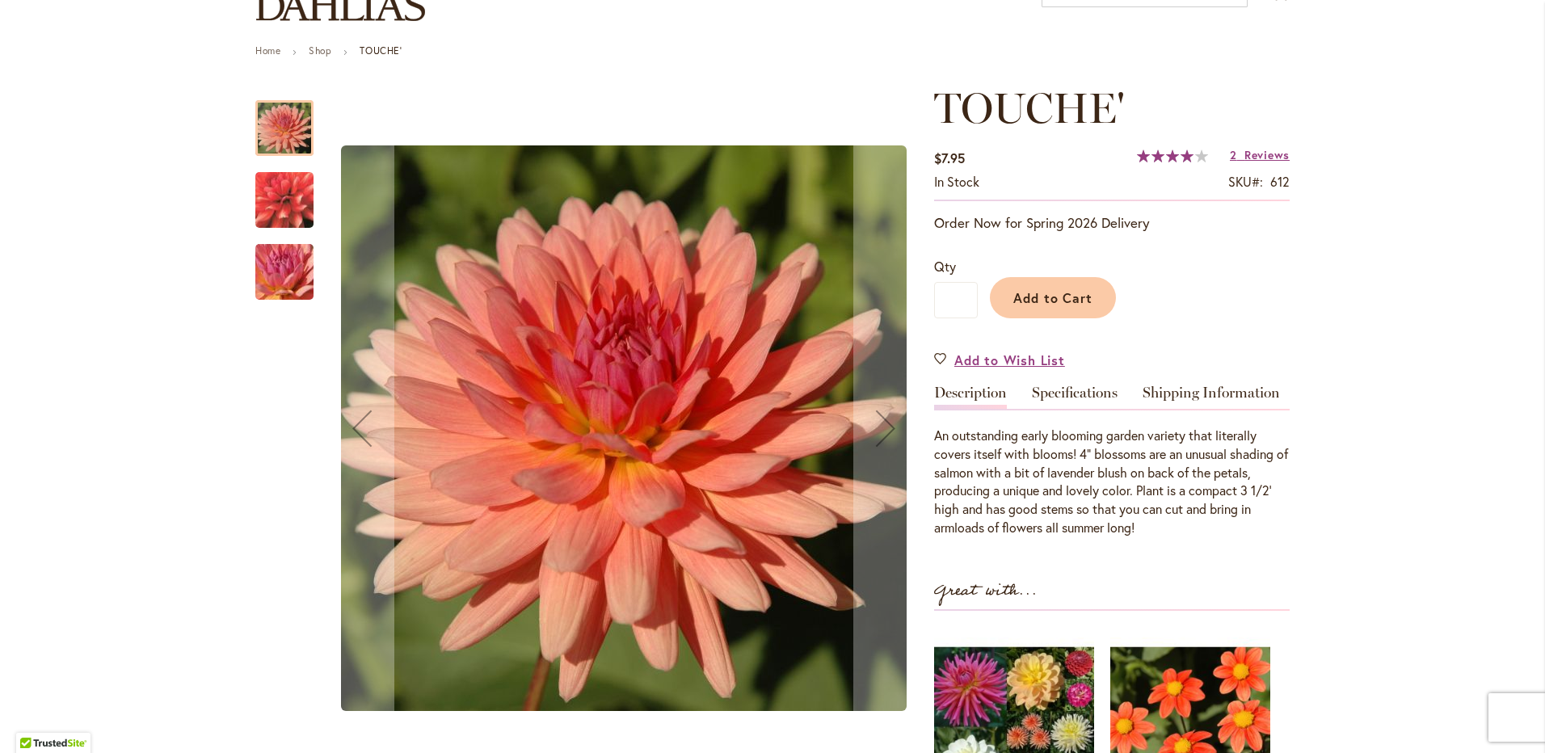
scroll to position [162, 0]
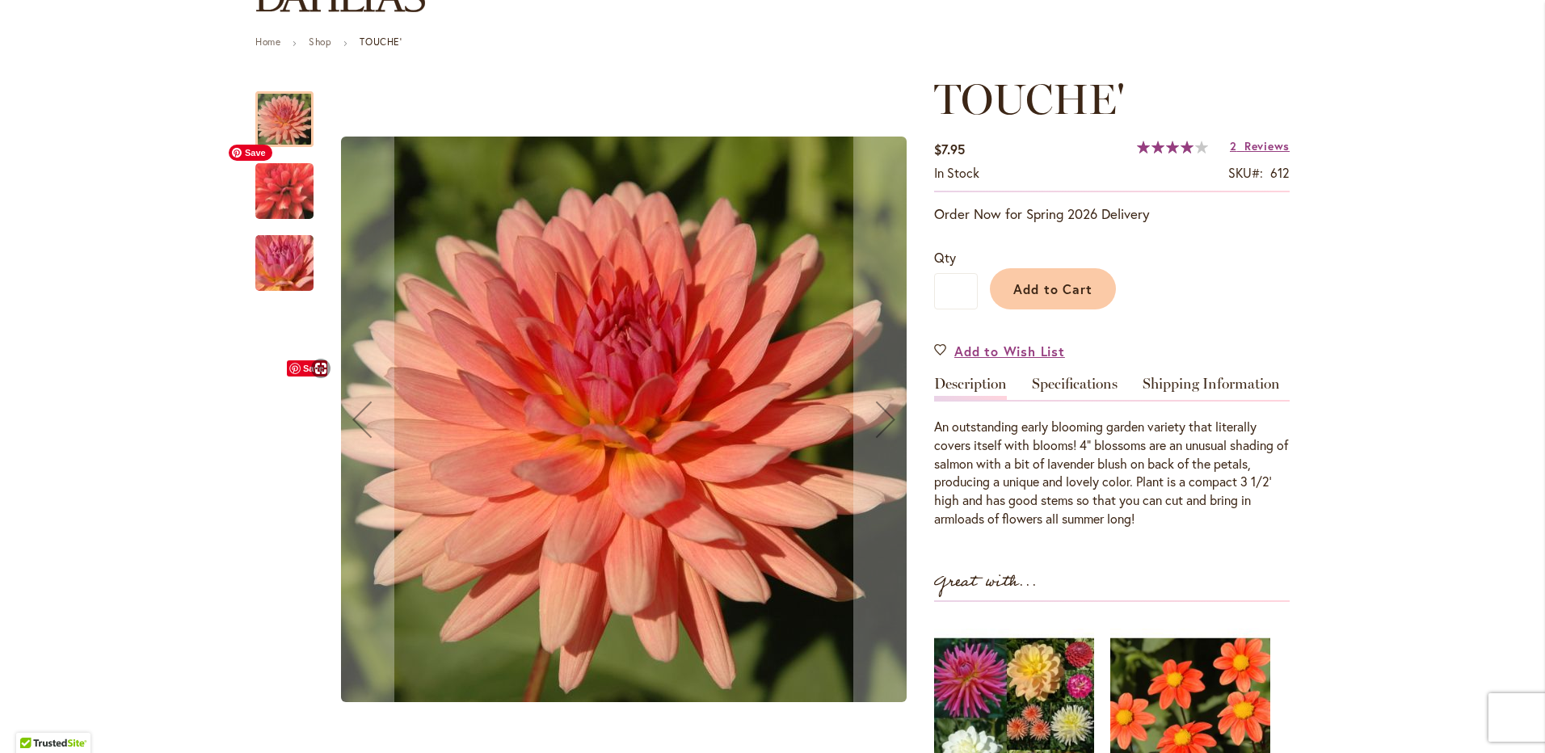
click at [270, 206] on img "TOUCHE'" at bounding box center [284, 190] width 116 height 107
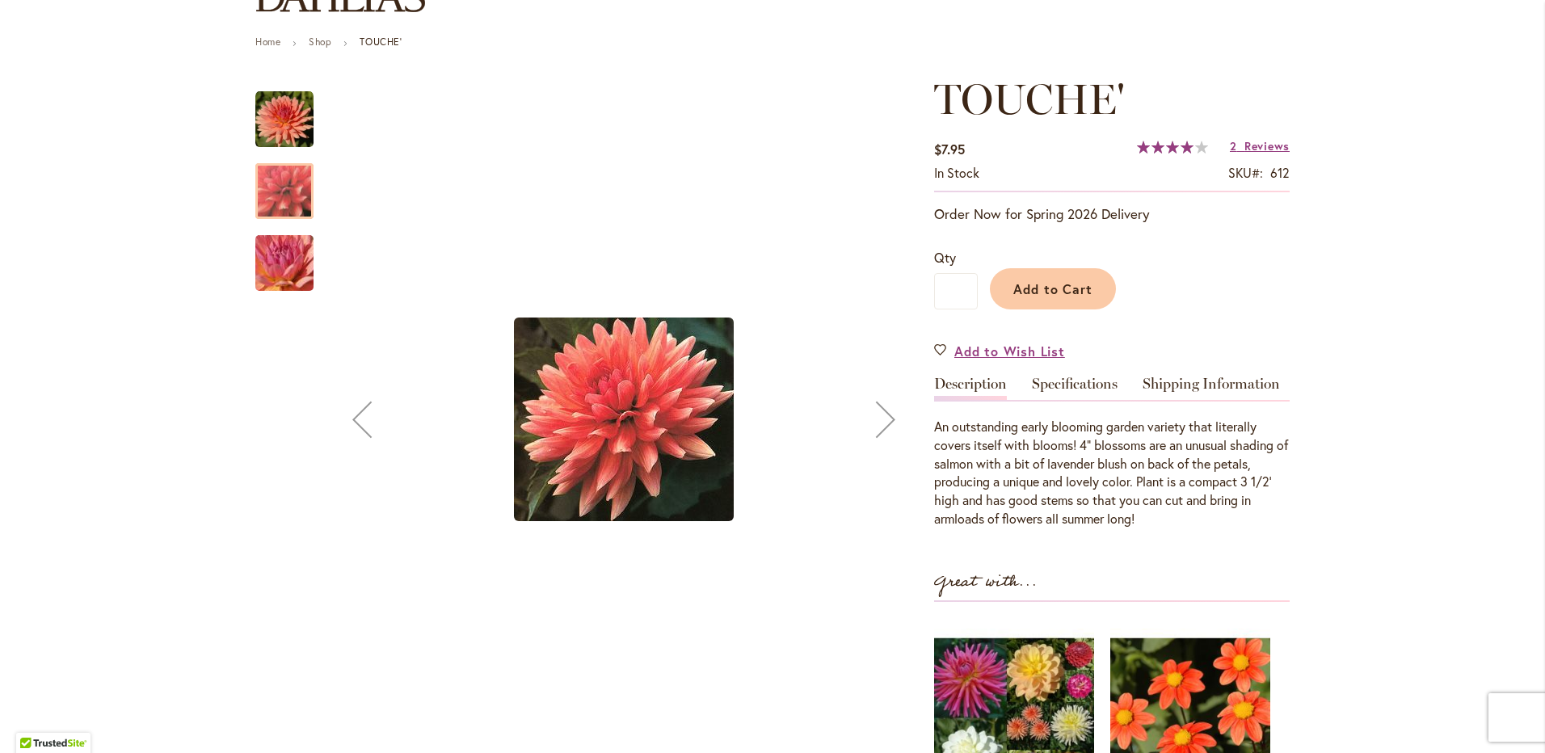
click at [280, 276] on img "TOUCHE'" at bounding box center [284, 263] width 116 height 87
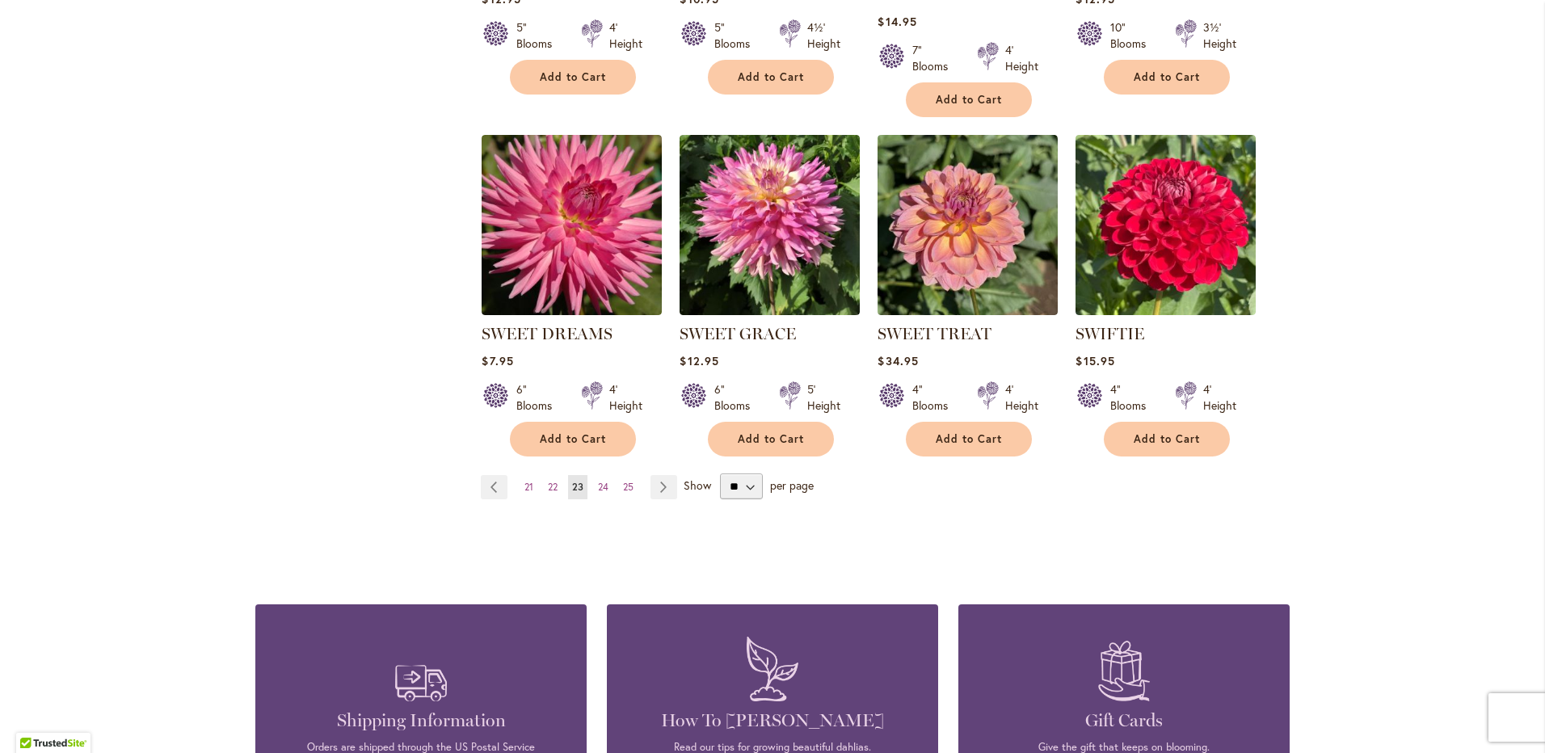
scroll to position [1374, 0]
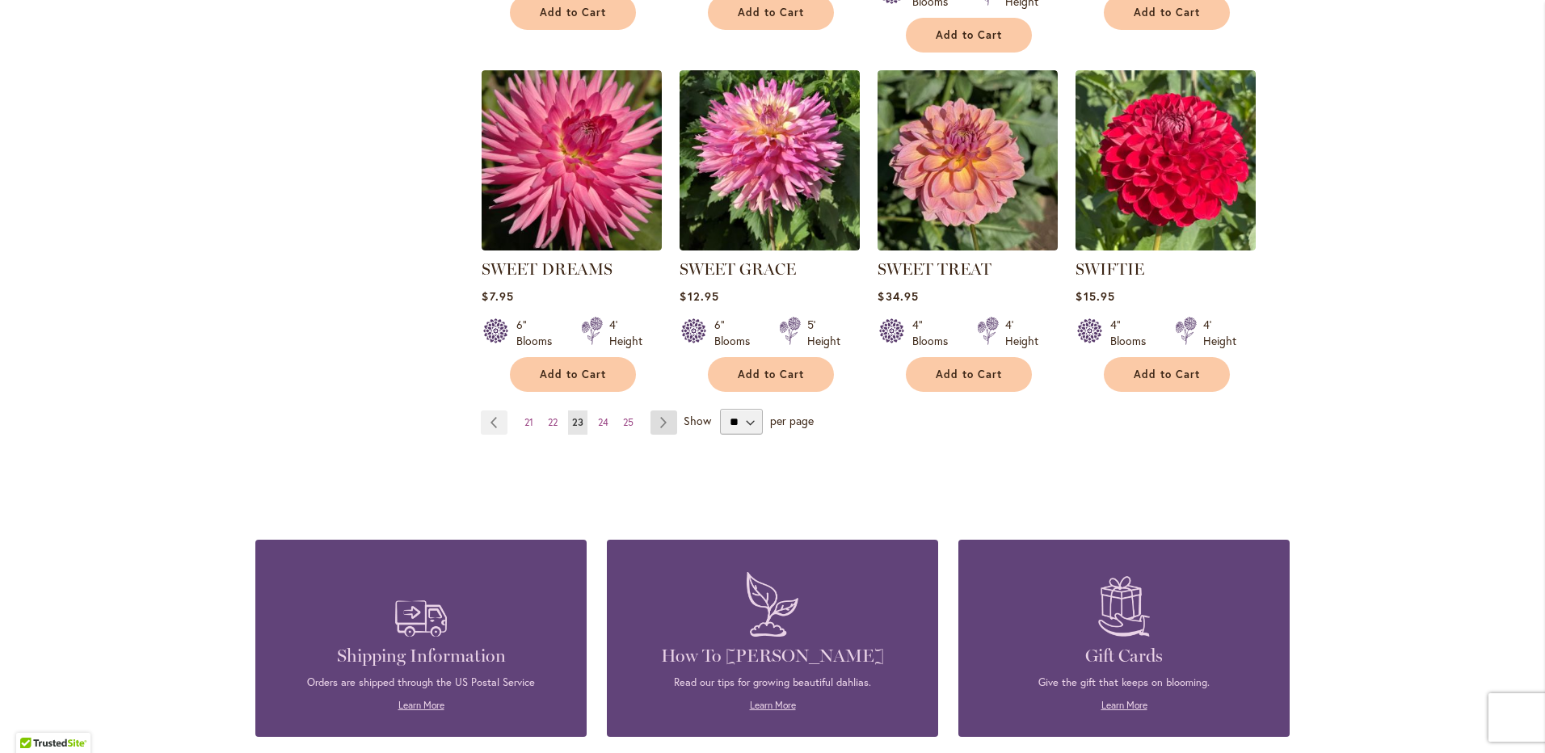
click at [656, 420] on link "Page Next" at bounding box center [664, 423] width 27 height 24
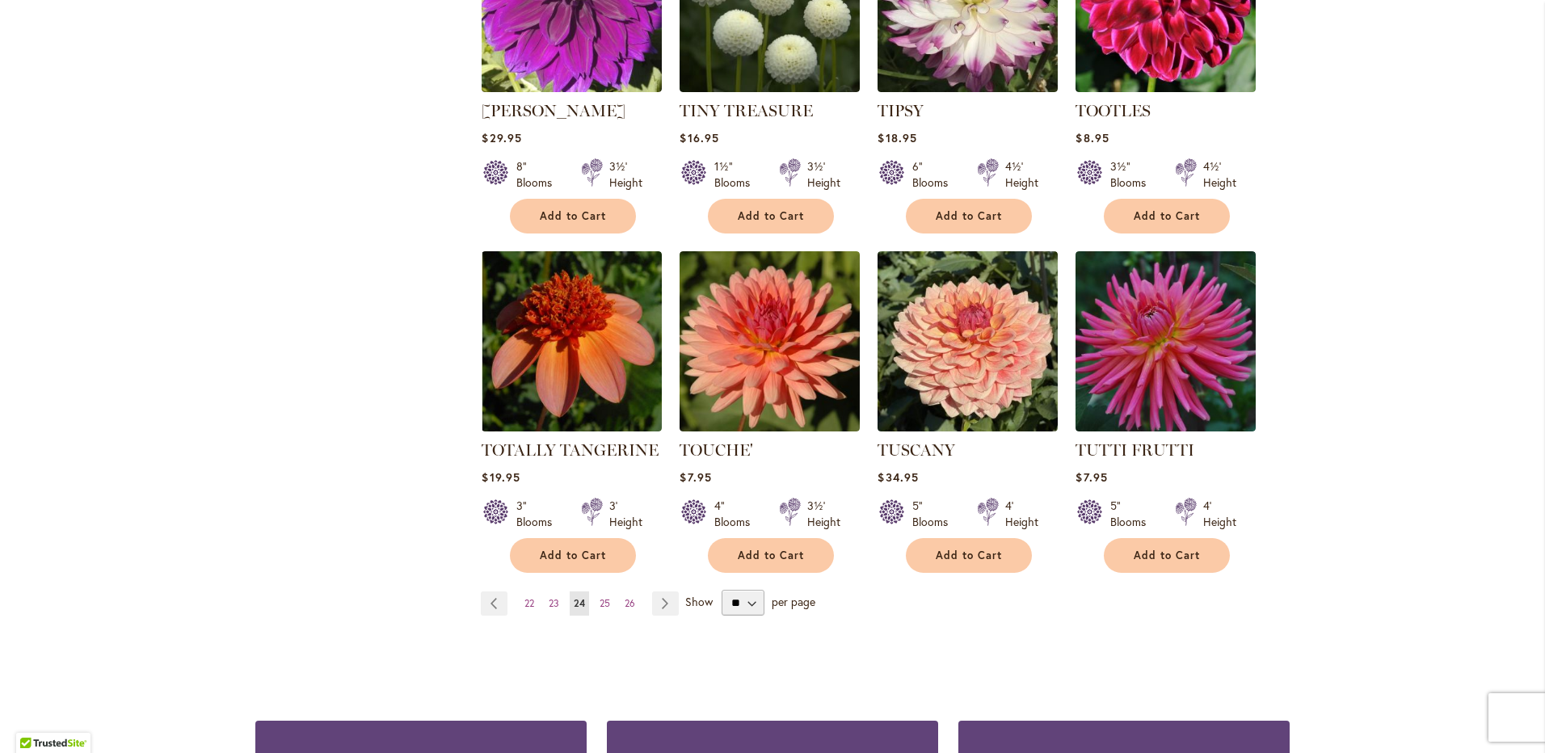
scroll to position [1212, 0]
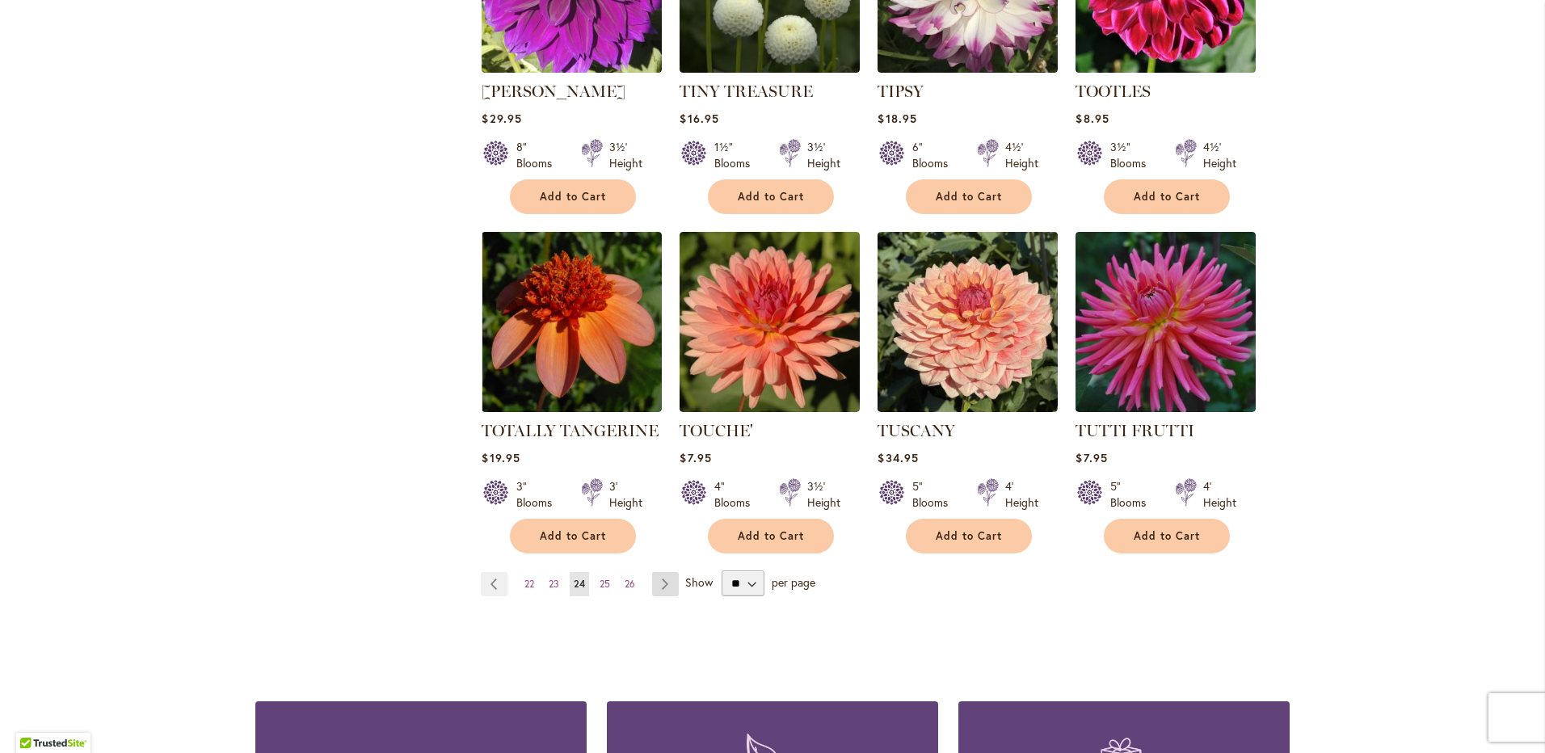
click at [656, 572] on link "Page Next" at bounding box center [665, 584] width 27 height 24
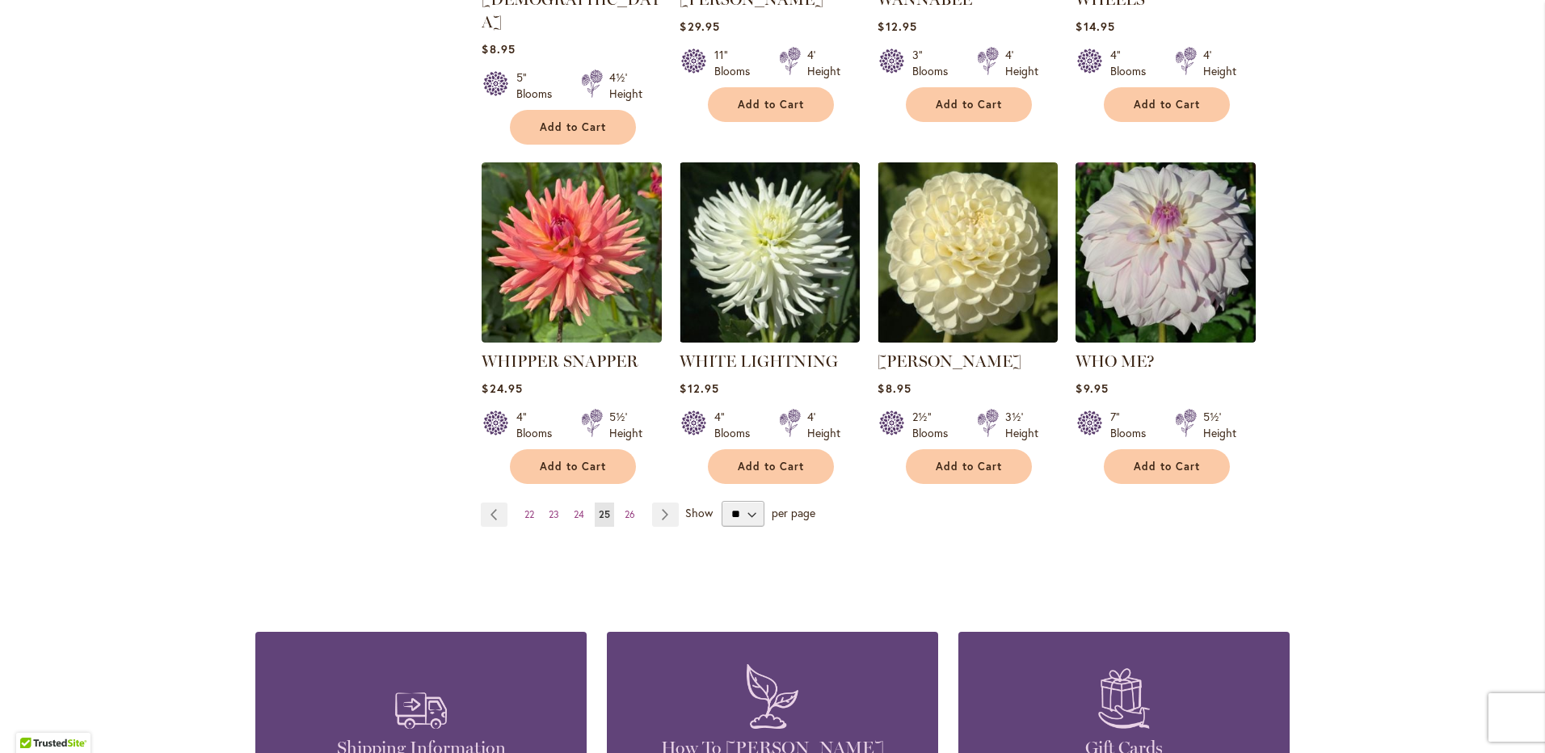
scroll to position [1293, 0]
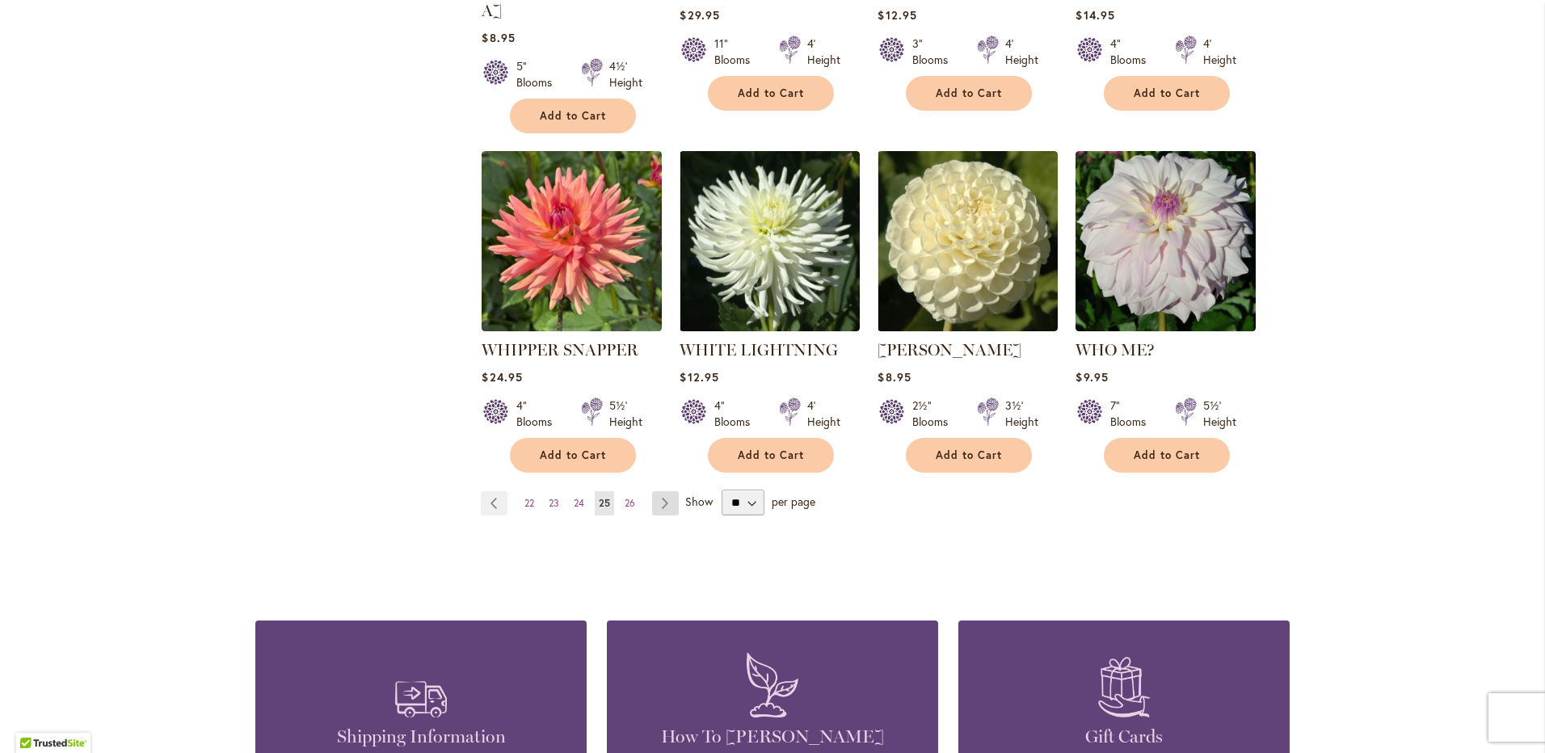
click at [664, 491] on link "Page Next" at bounding box center [665, 503] width 27 height 24
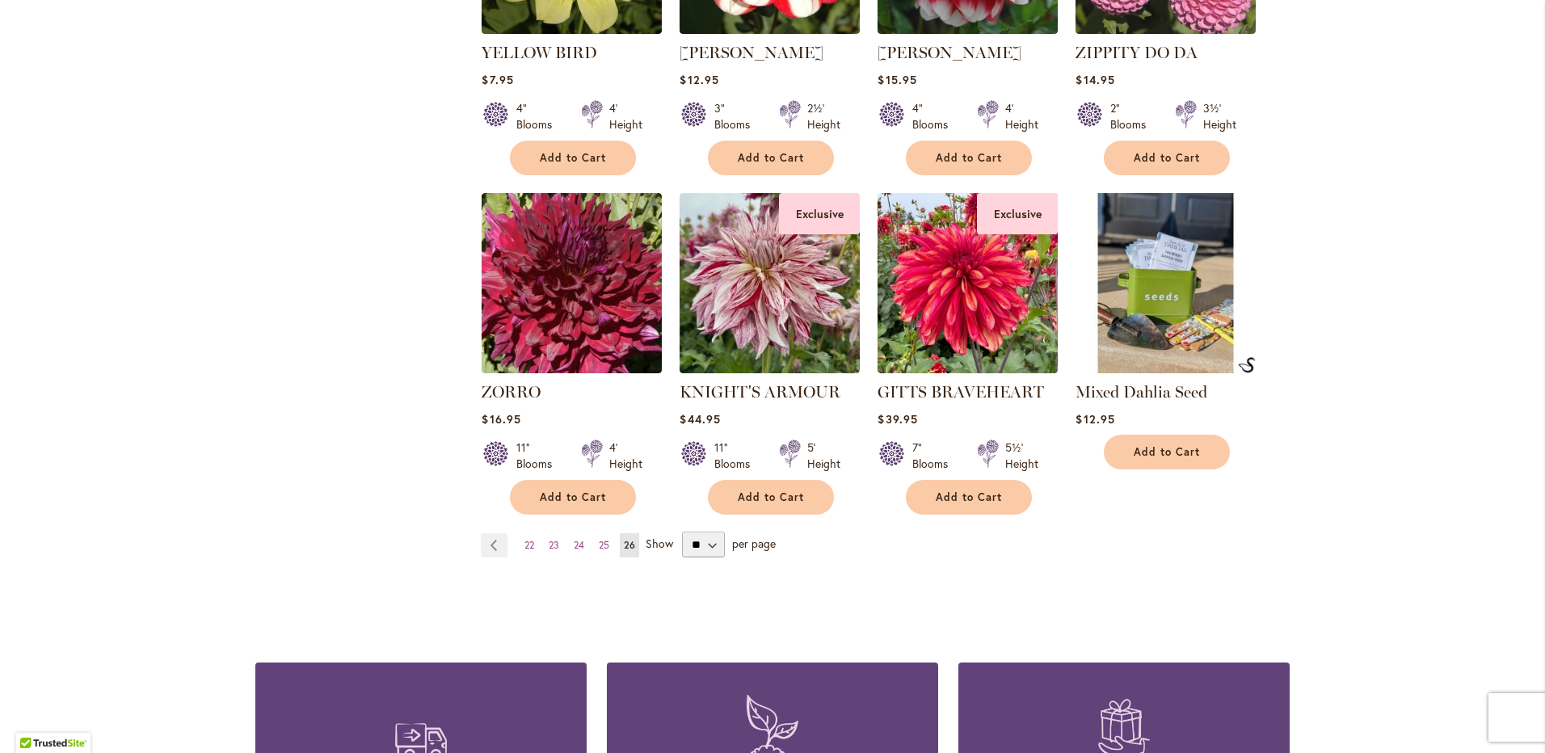
scroll to position [970, 0]
